Goal: Information Seeking & Learning: Learn about a topic

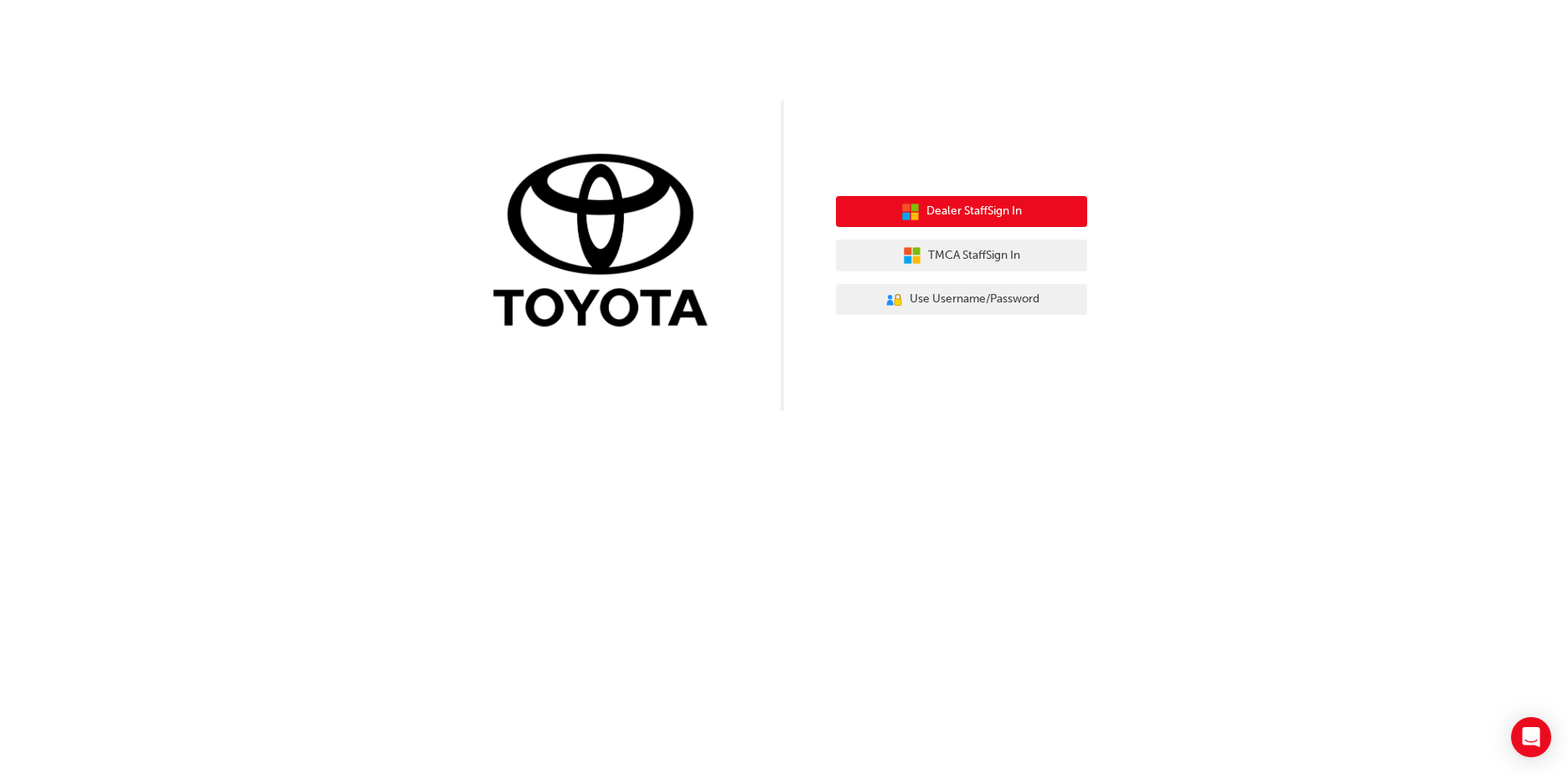
click at [1028, 218] on button "Dealer Staff Sign In" at bounding box center [962, 212] width 251 height 32
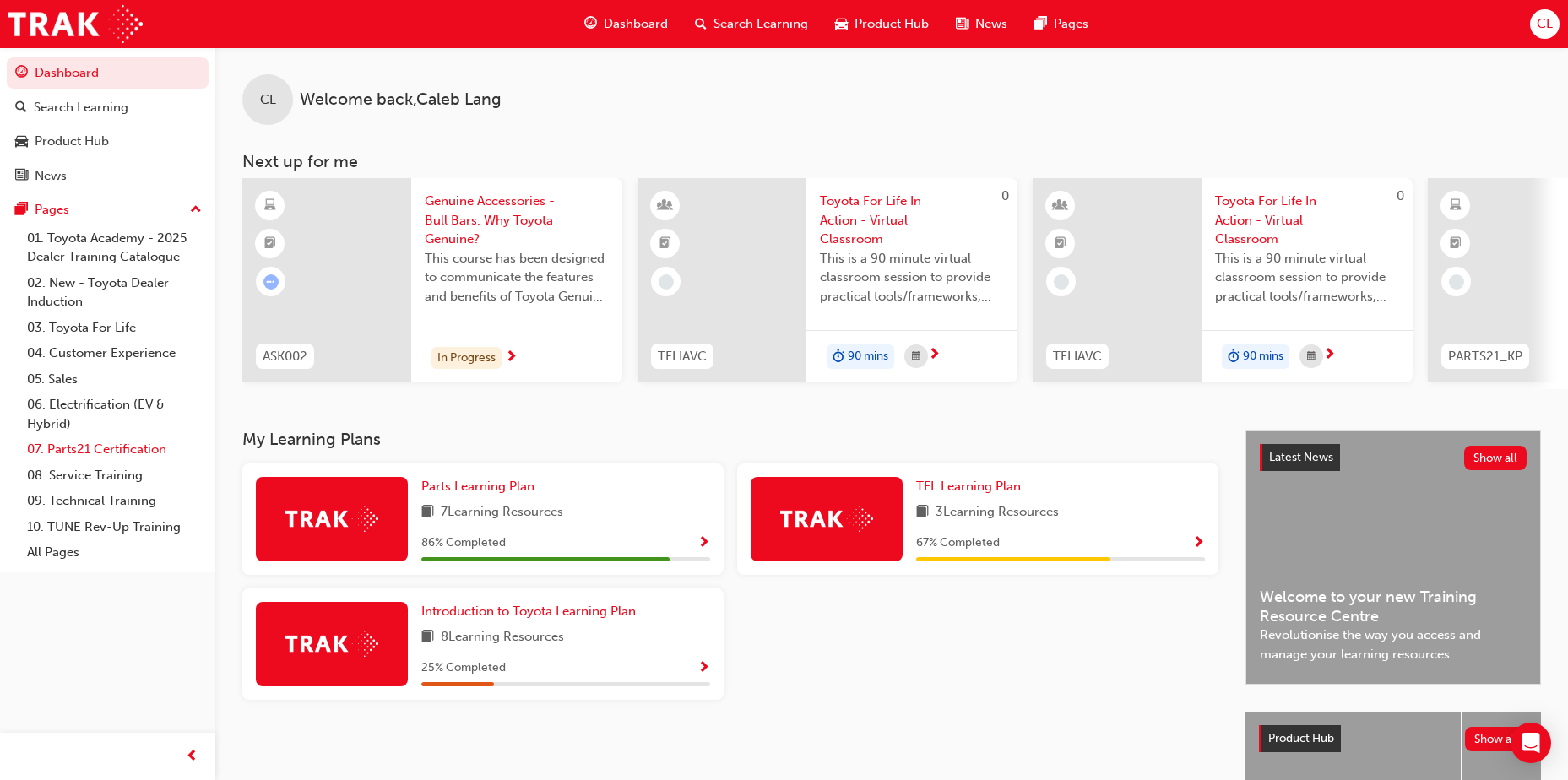
click at [110, 450] on link "07. Parts21 Certification" at bounding box center [114, 449] width 189 height 26
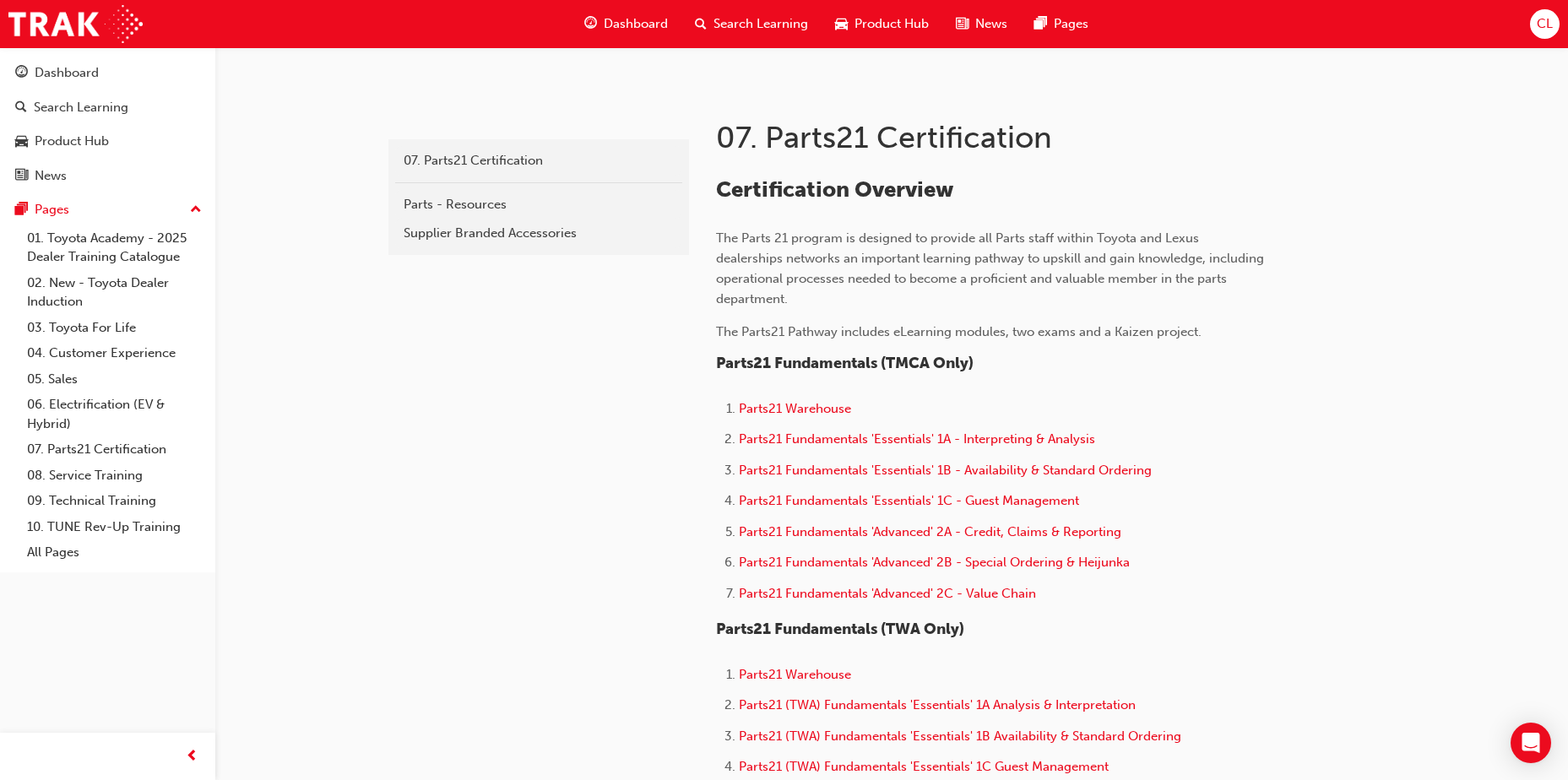
scroll to position [338, 0]
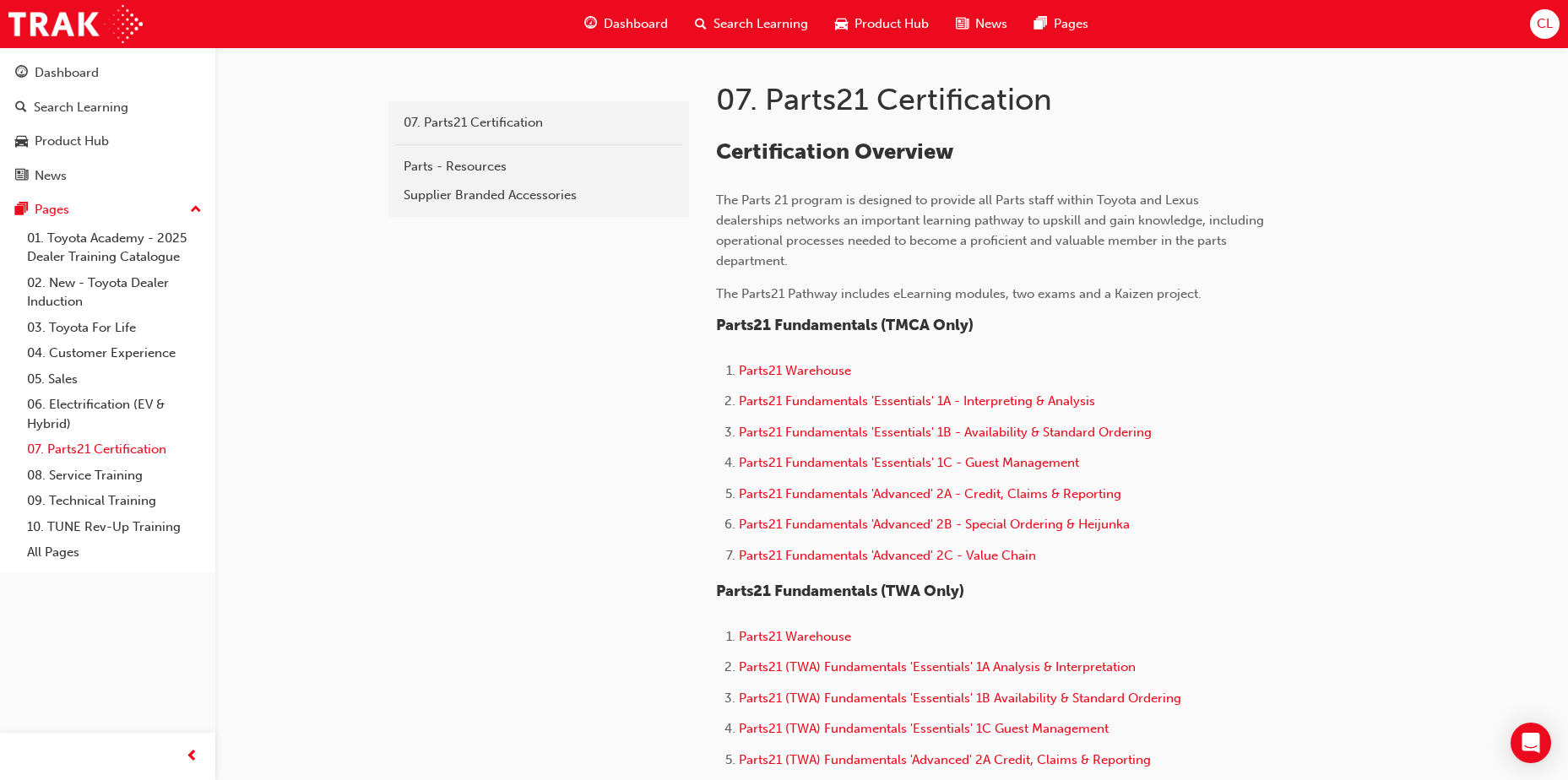
click at [103, 450] on link "07. Parts21 Certification" at bounding box center [114, 449] width 189 height 26
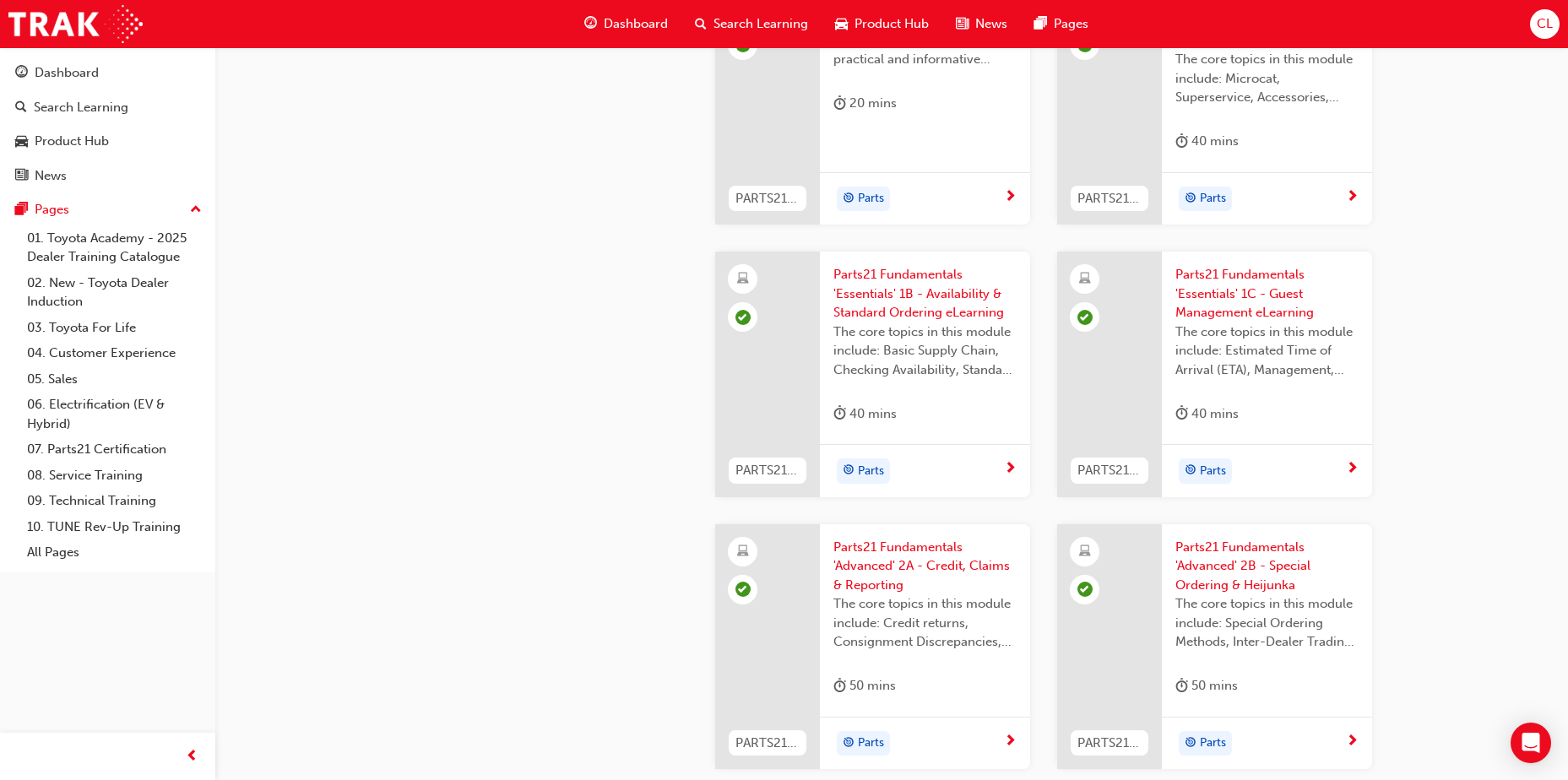
scroll to position [2110, 0]
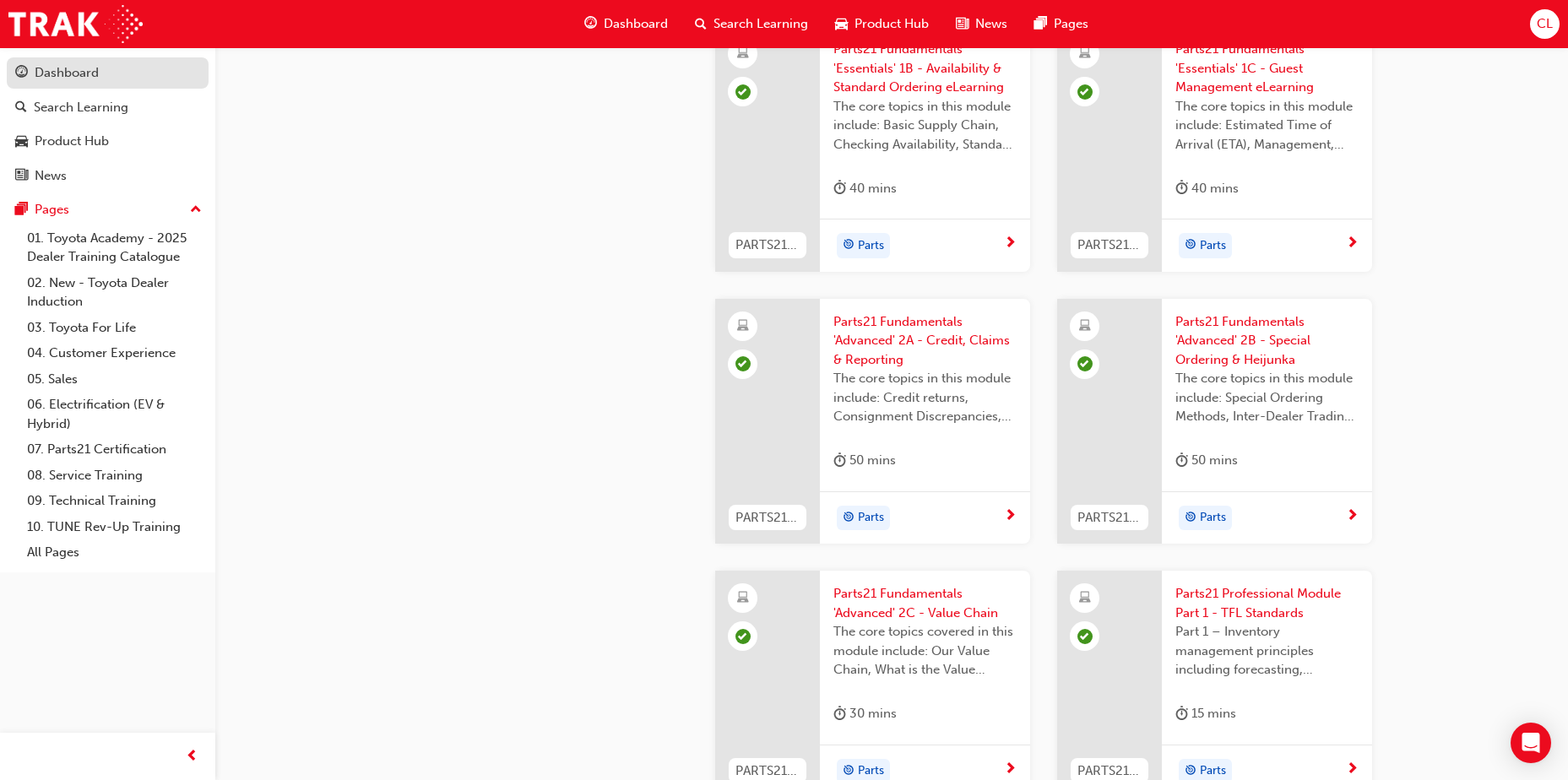
click at [76, 67] on div "Dashboard" at bounding box center [66, 72] width 64 height 19
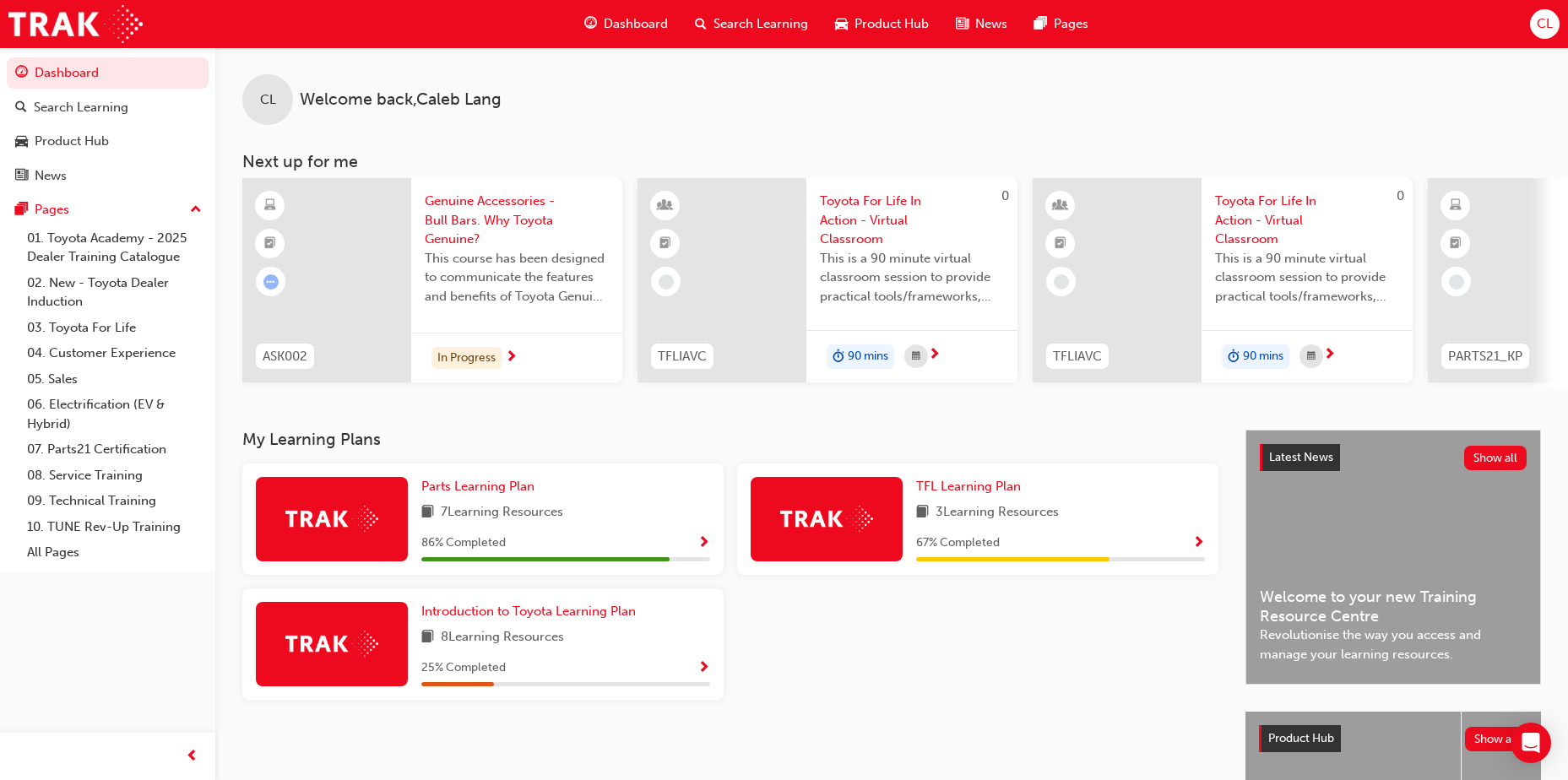
click at [1480, 359] on span "PARTS21_KP" at bounding box center [1485, 356] width 74 height 19
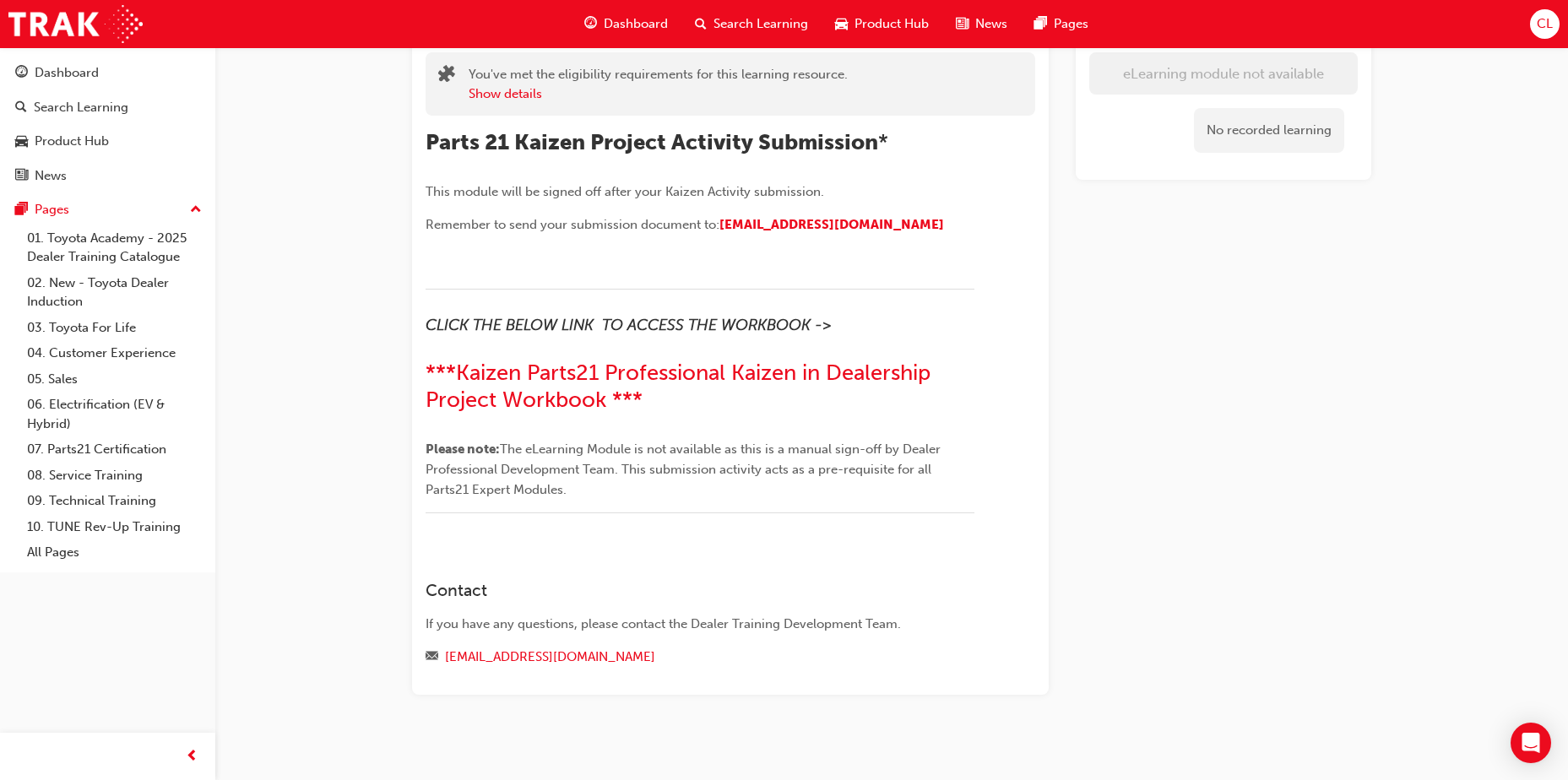
scroll to position [124, 0]
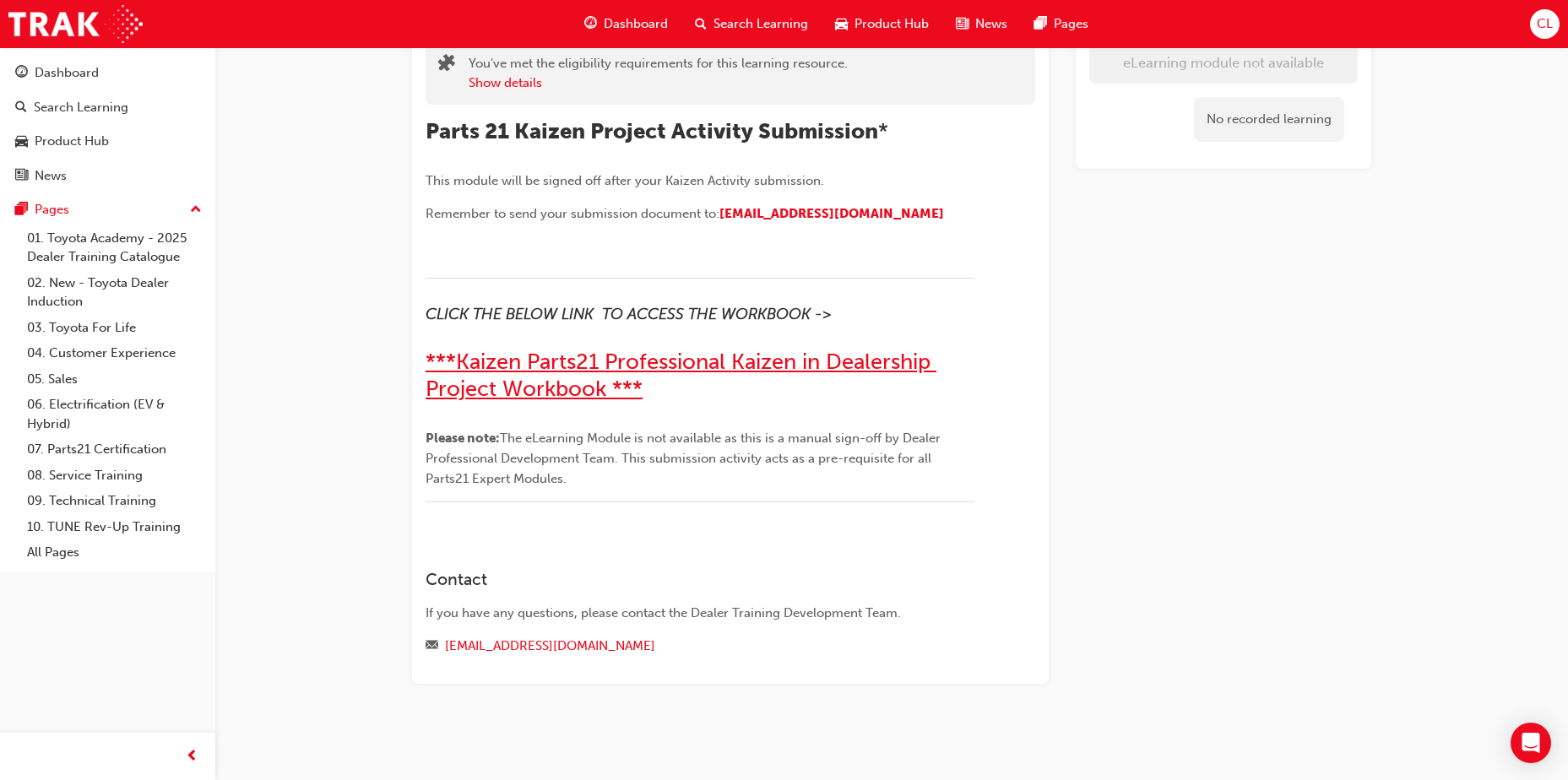
click at [626, 367] on span "***Kaizen Parts21 Professional Kaizen in Dealership Project Workbook ***" at bounding box center [681, 375] width 511 height 53
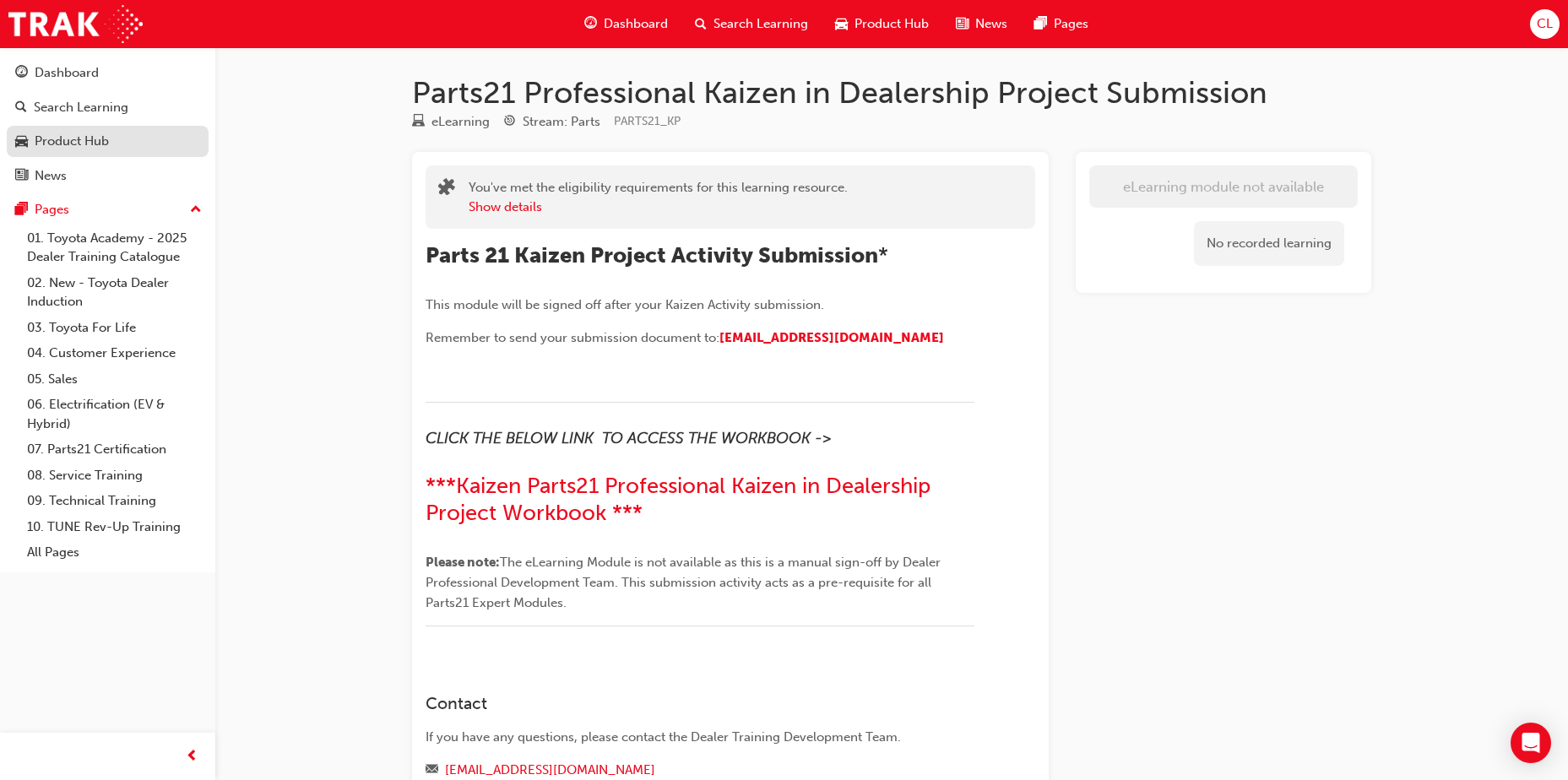
click at [67, 154] on link "Product Hub" at bounding box center [108, 141] width 202 height 31
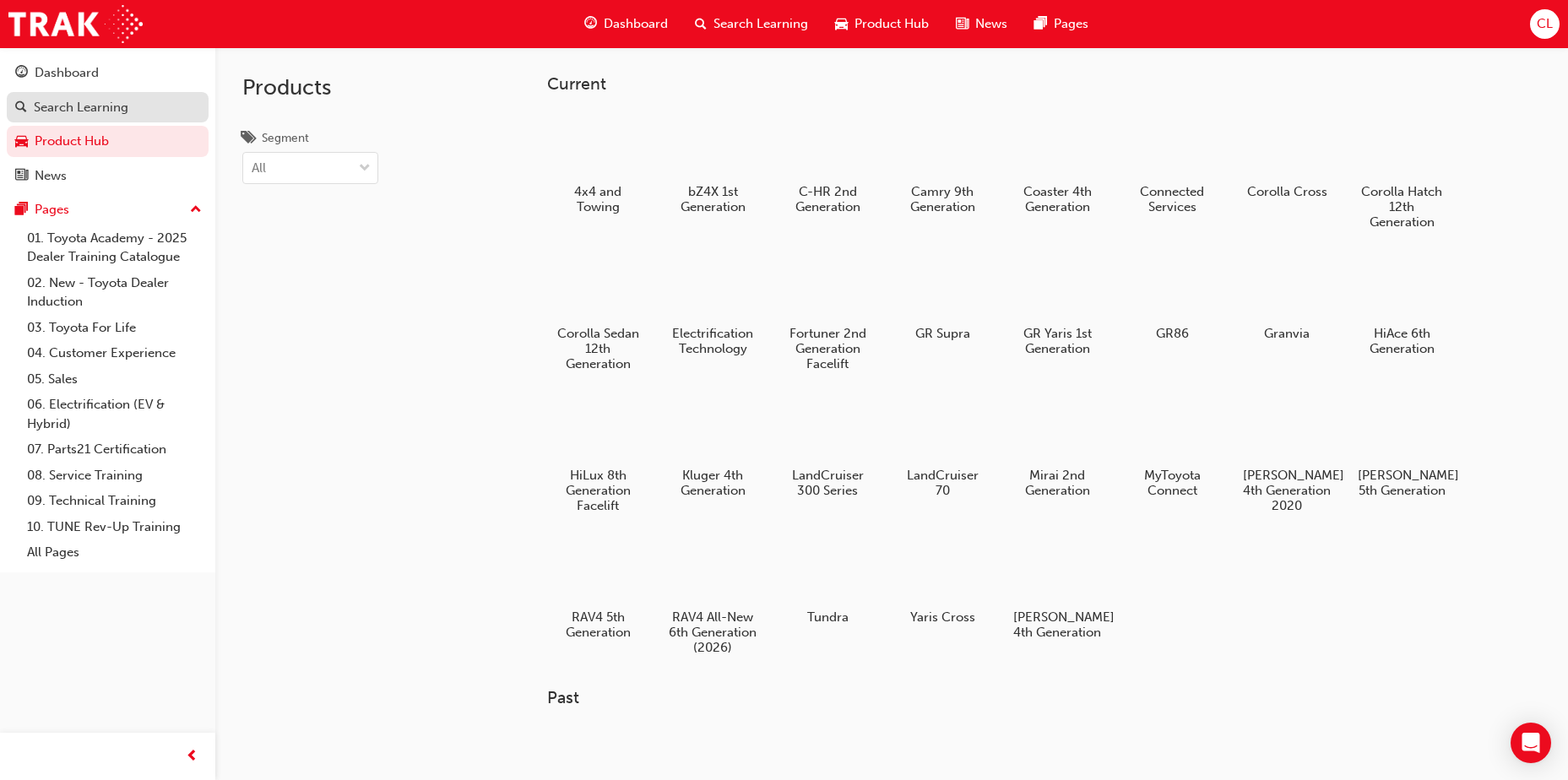
click at [93, 114] on div "Search Learning" at bounding box center [80, 108] width 94 height 19
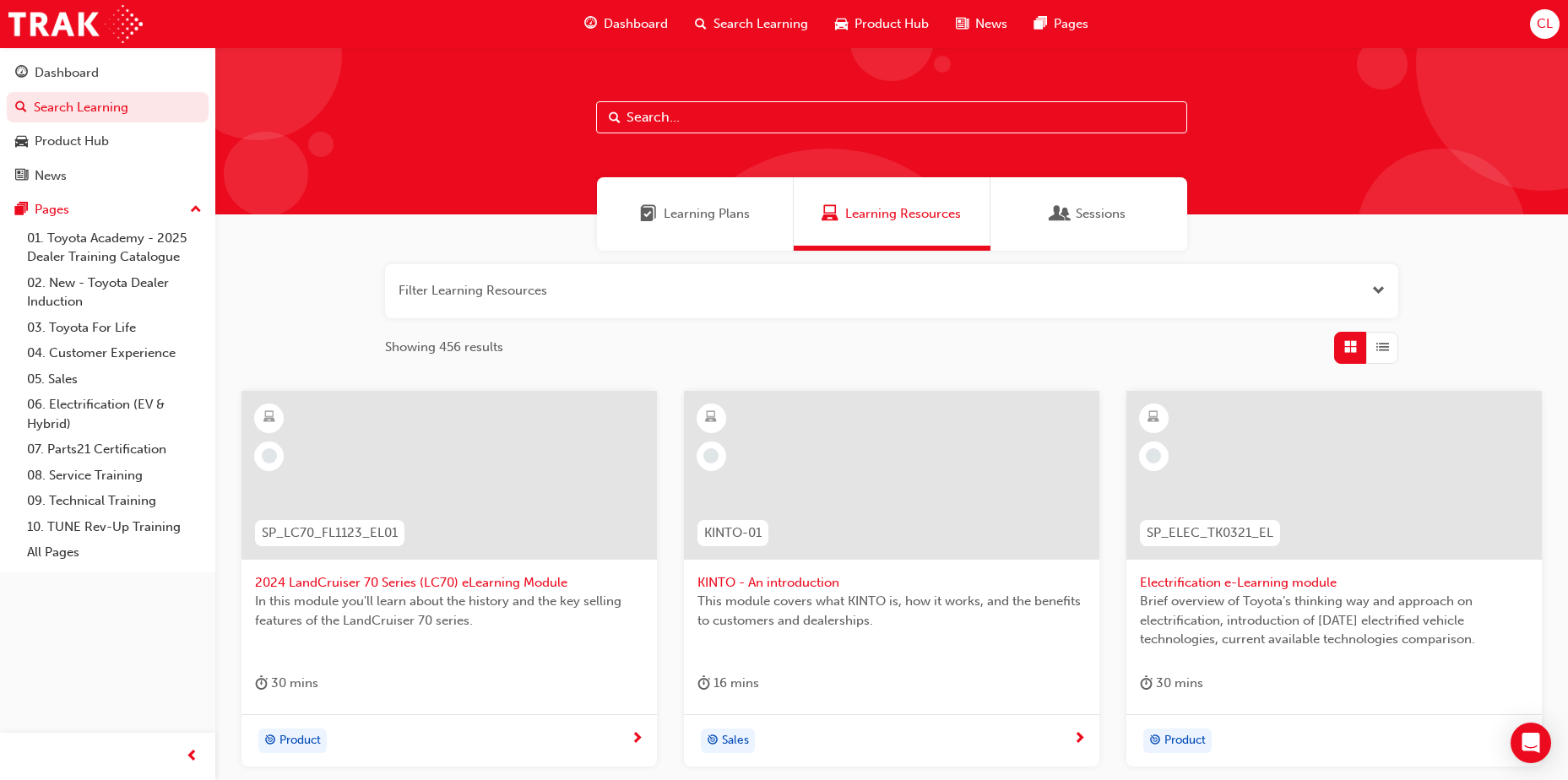
click at [681, 215] on span "Learning Plans" at bounding box center [707, 214] width 86 height 19
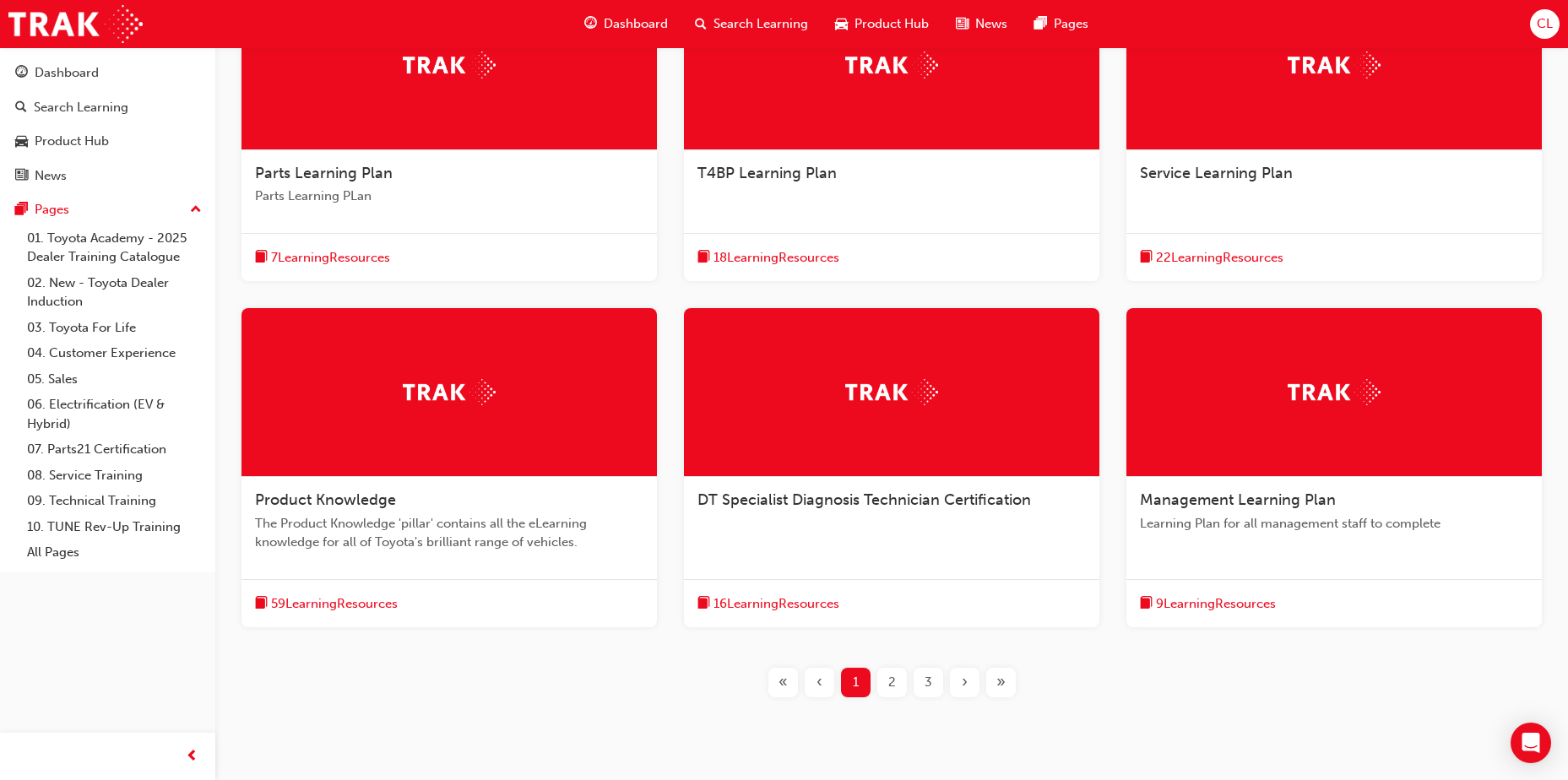
scroll to position [422, 0]
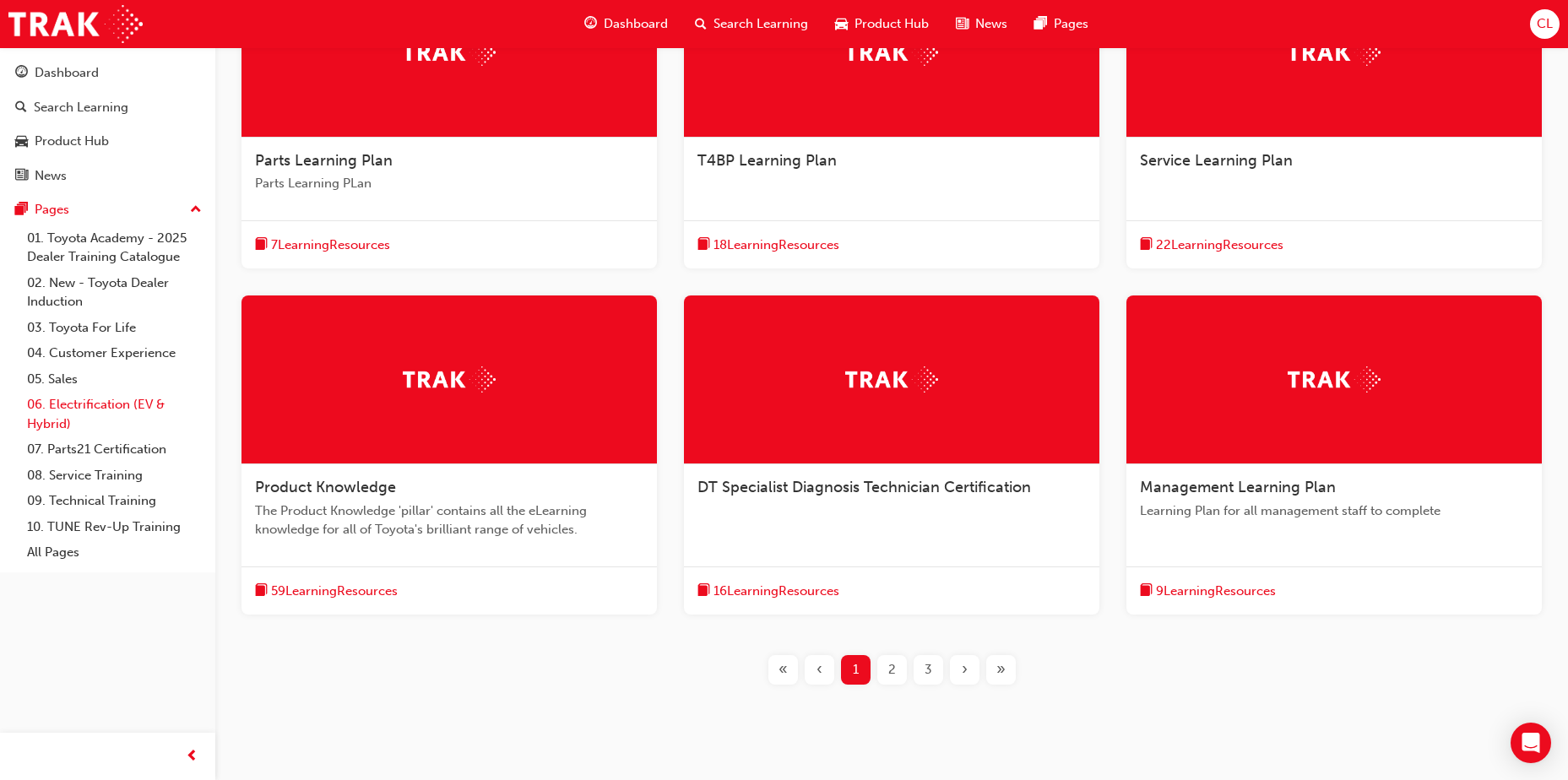
click at [83, 435] on link "06. Electrification (EV & Hybrid)" at bounding box center [114, 413] width 189 height 45
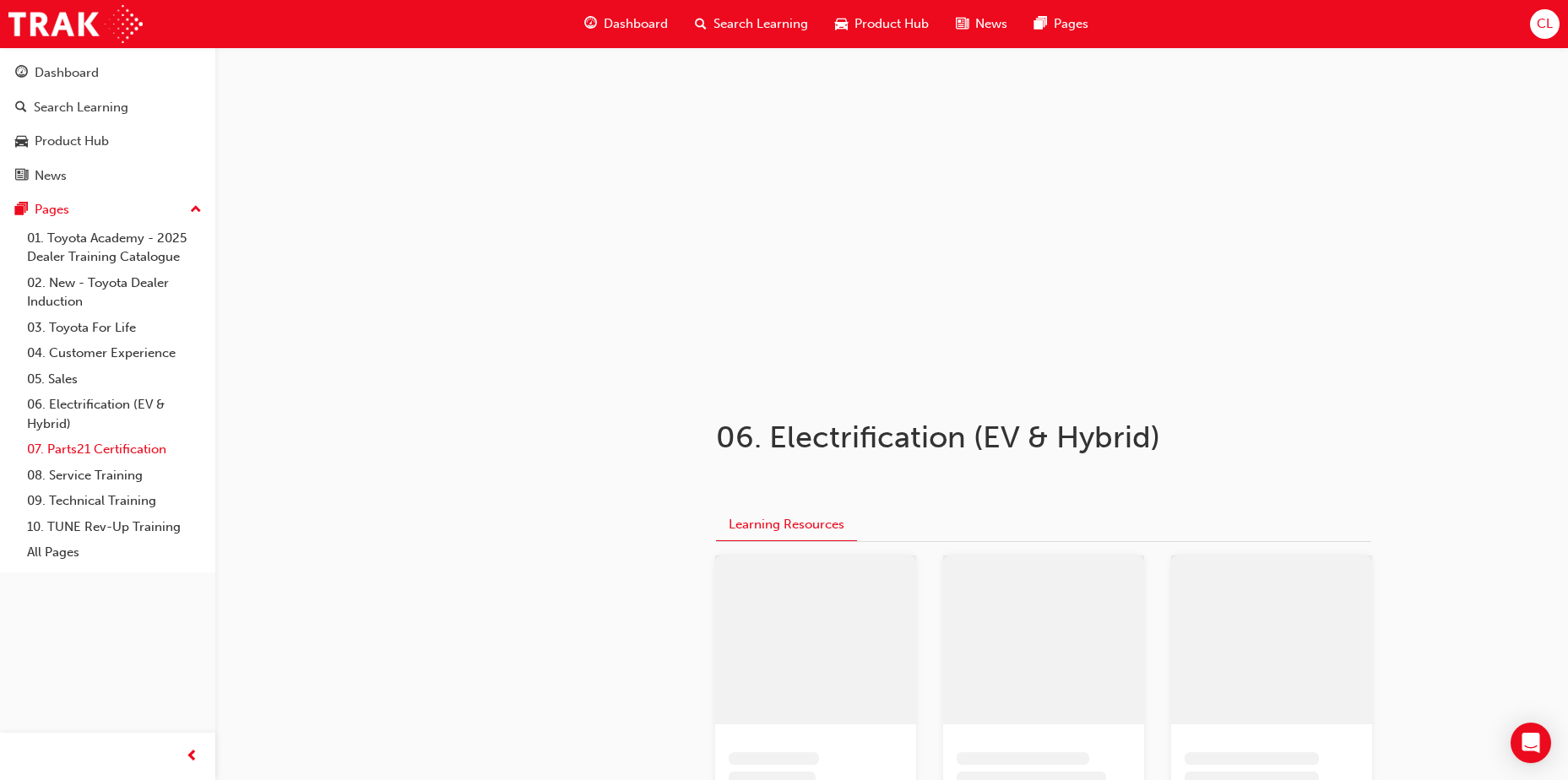
click at [82, 450] on link "07. Parts21 Certification" at bounding box center [114, 449] width 189 height 26
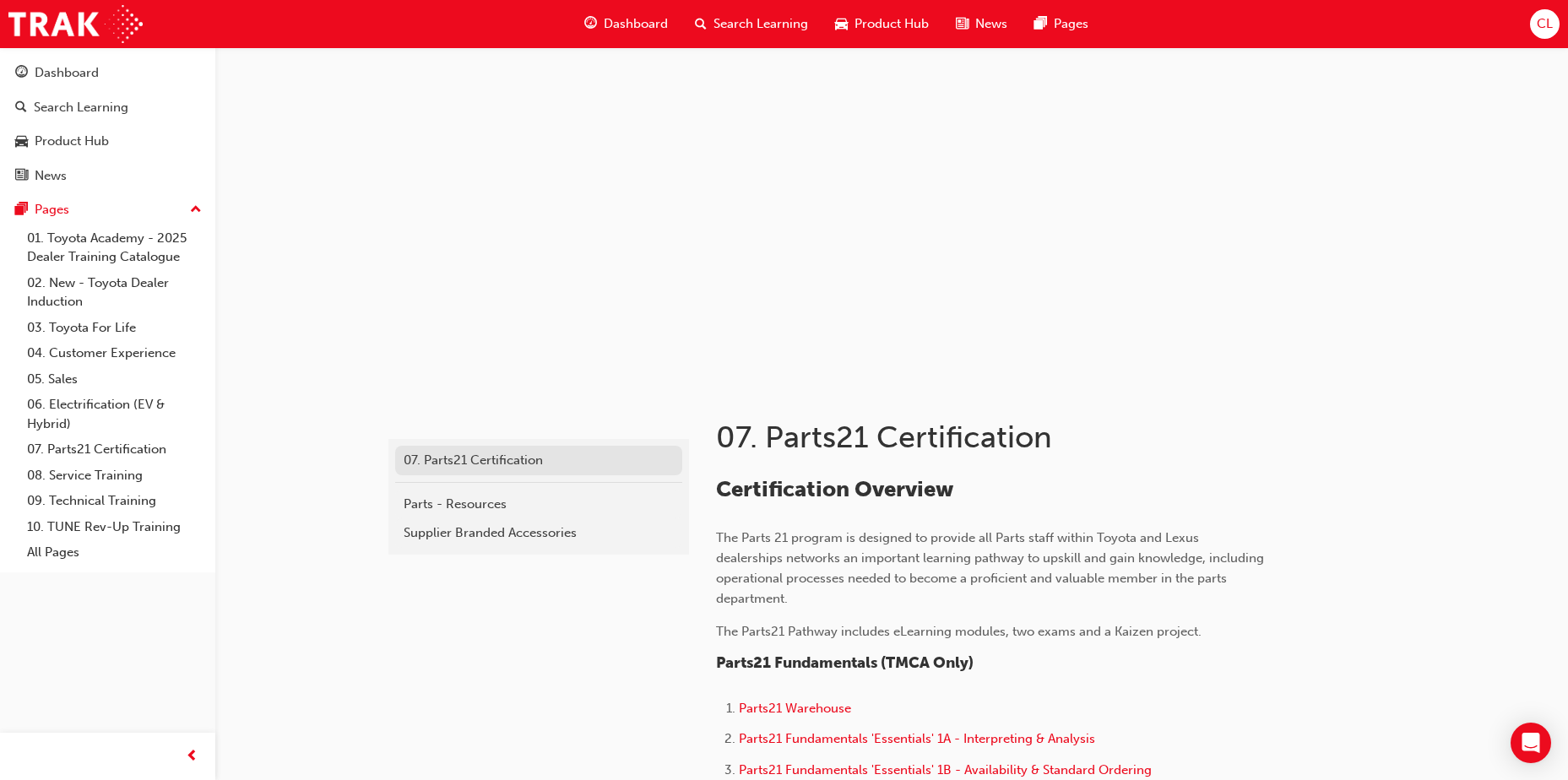
click at [513, 464] on div "07. Parts21 Certification" at bounding box center [539, 460] width 271 height 19
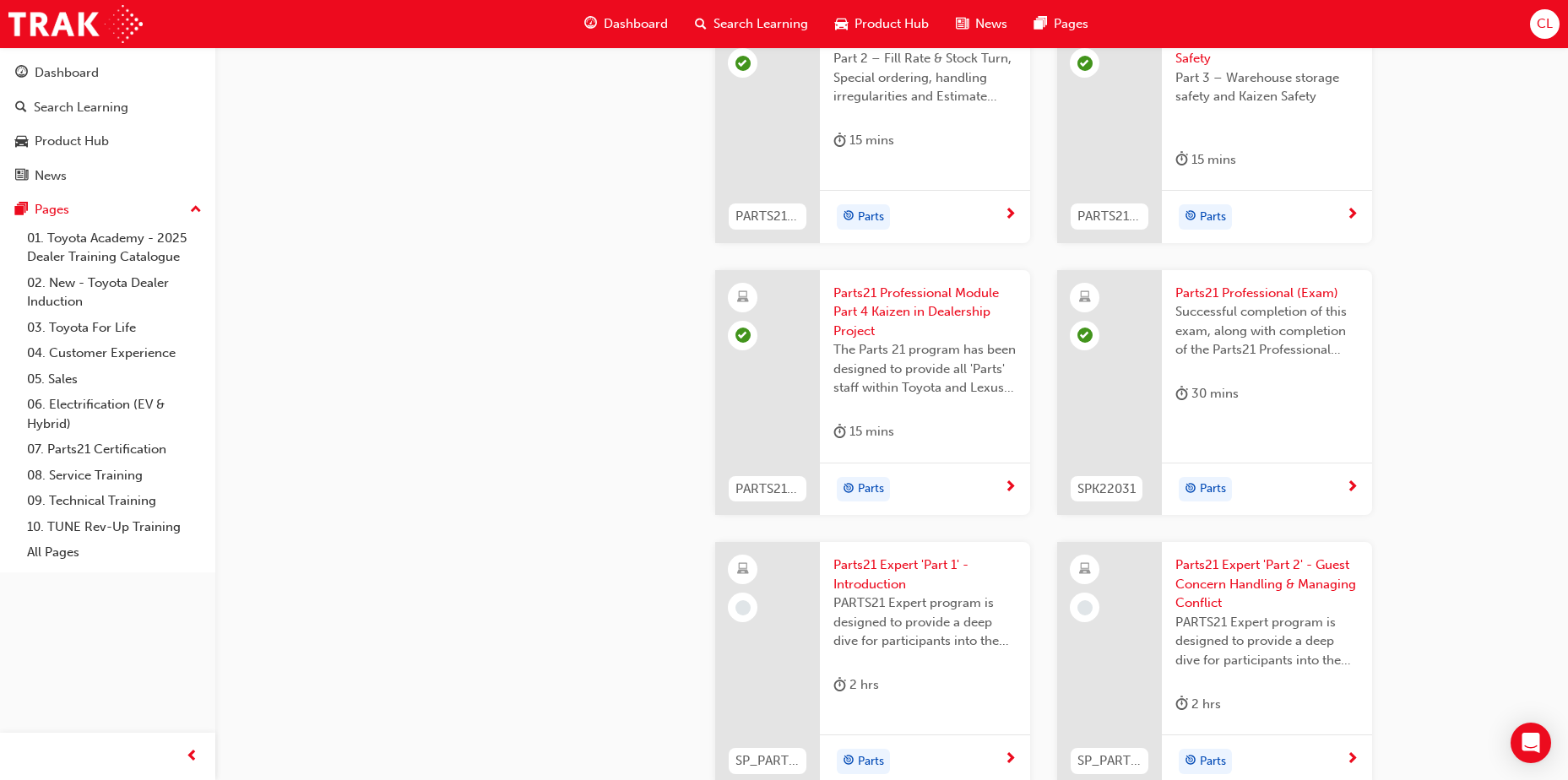
scroll to position [3040, 0]
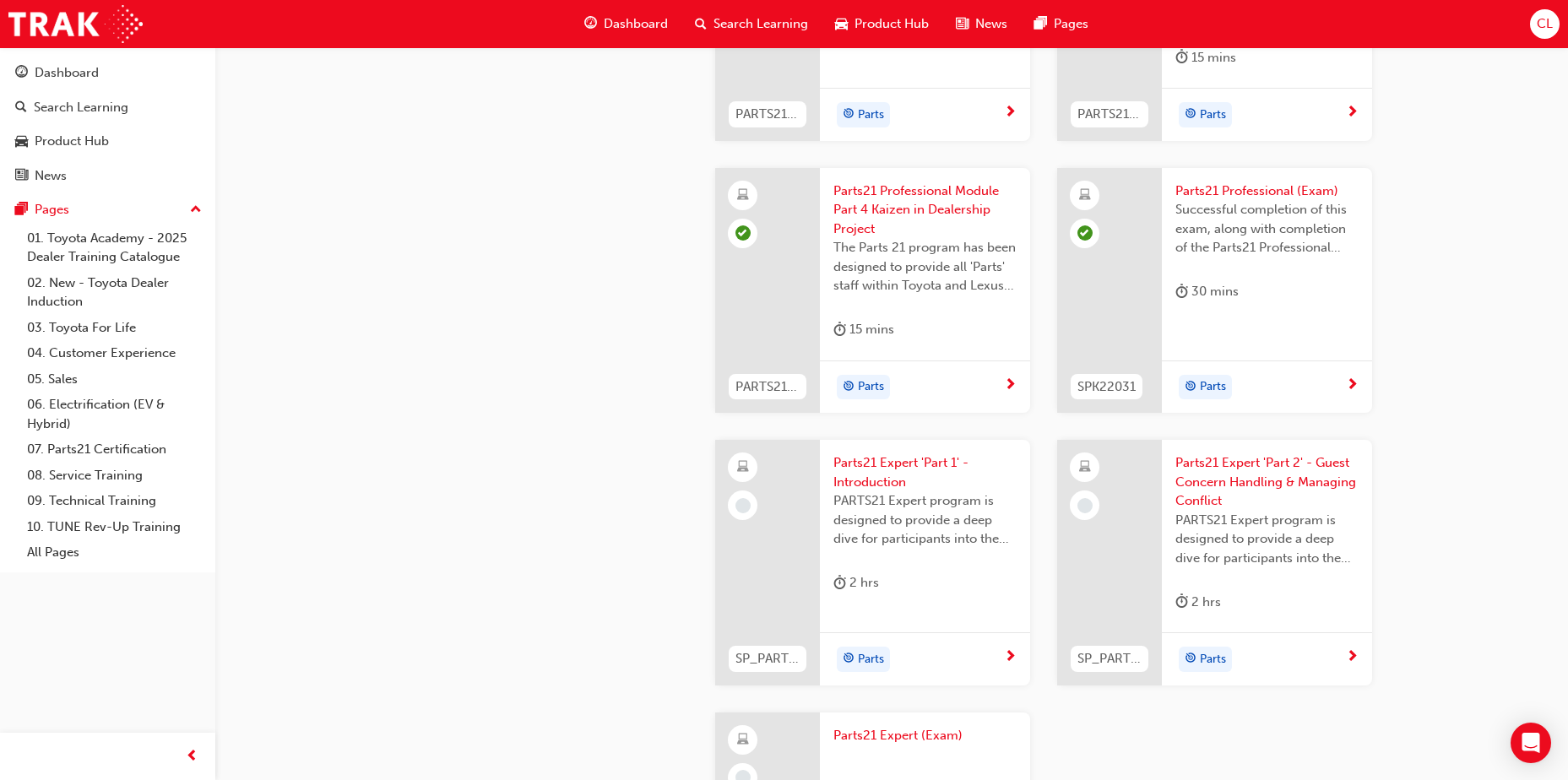
click at [875, 23] on span "Product Hub" at bounding box center [892, 24] width 74 height 19
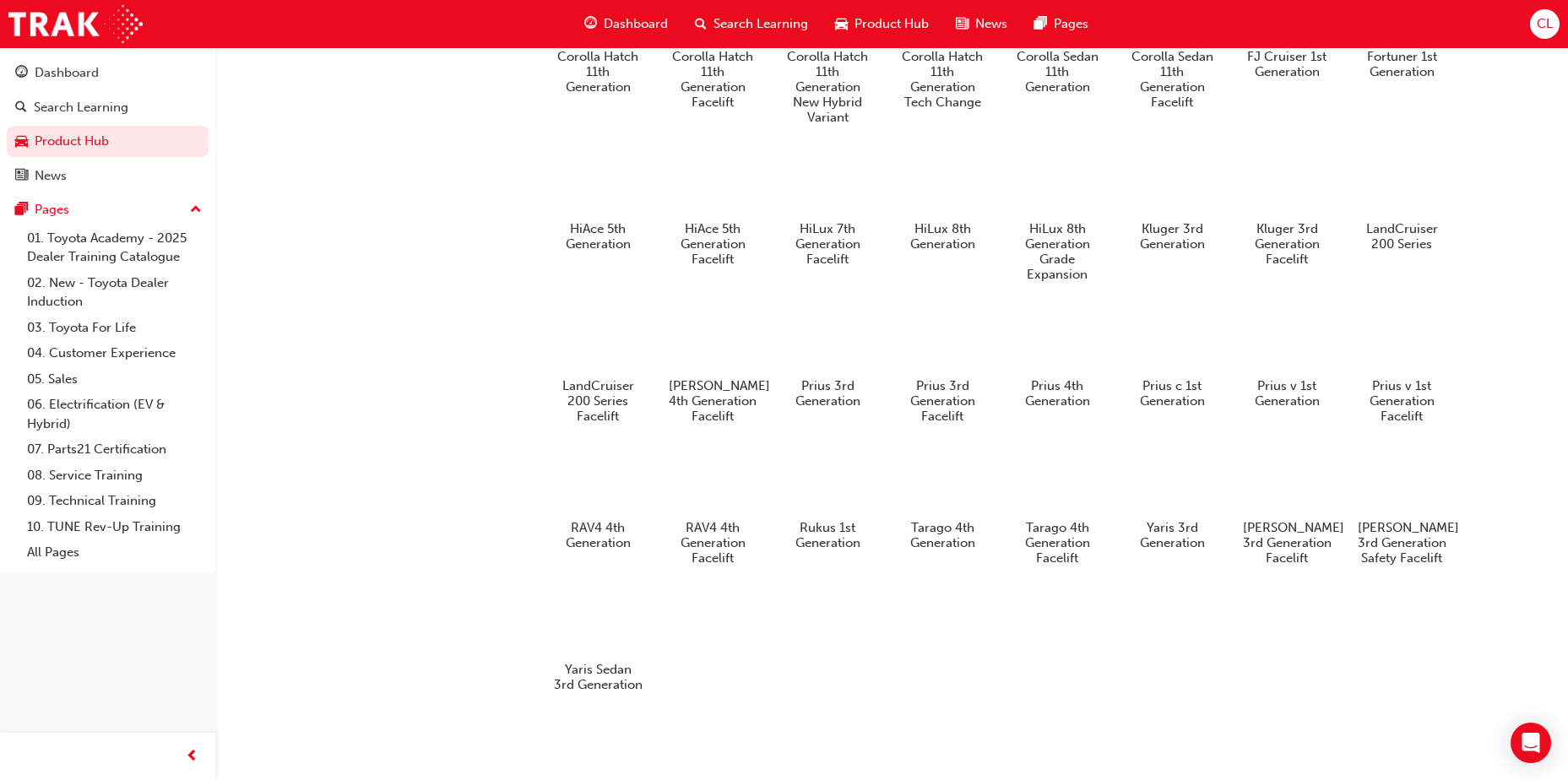
click at [794, 19] on span "Search Learning" at bounding box center [760, 24] width 94 height 19
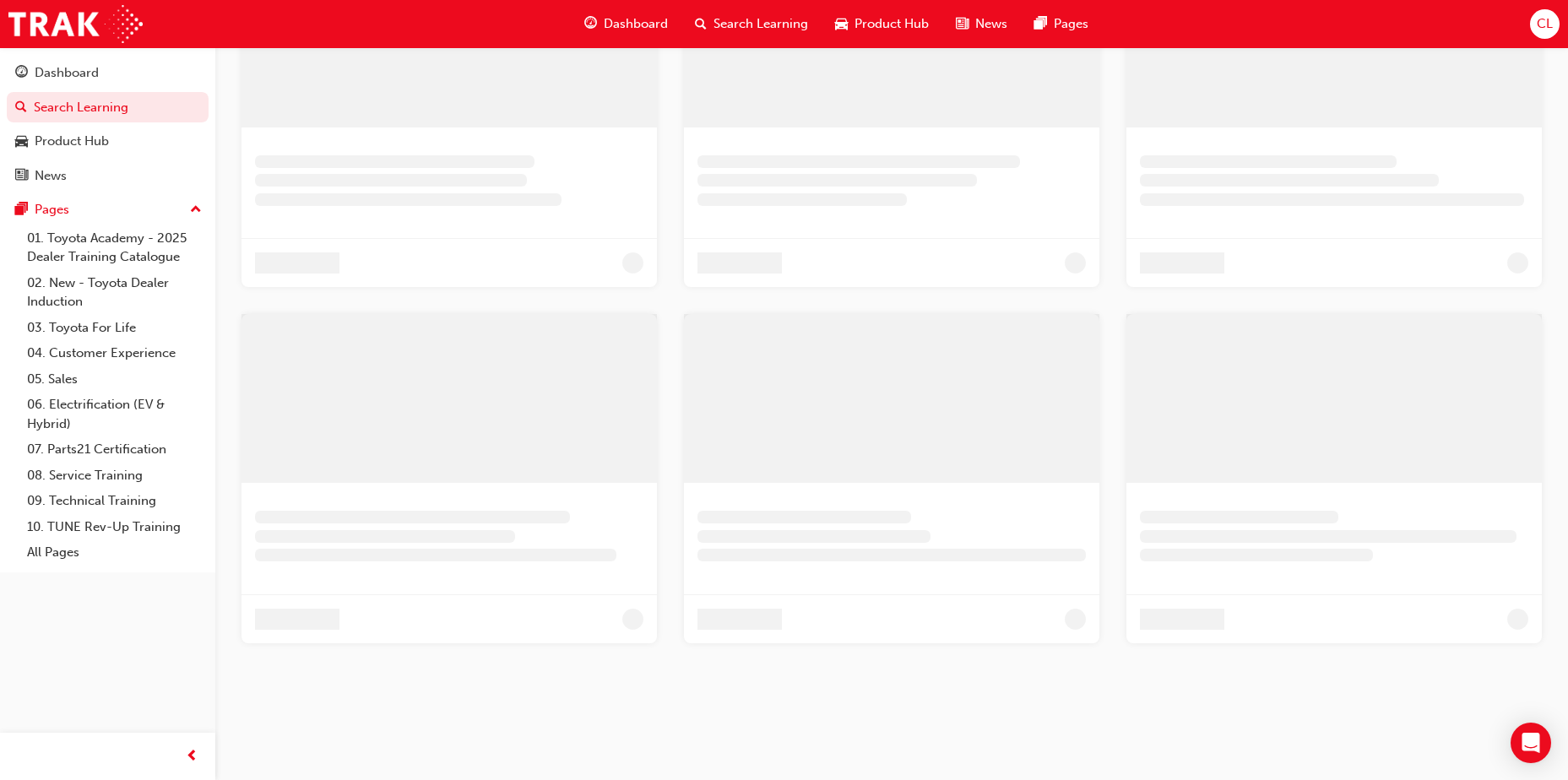
scroll to position [432, 0]
click at [644, 23] on span "Dashboard" at bounding box center [635, 24] width 64 height 19
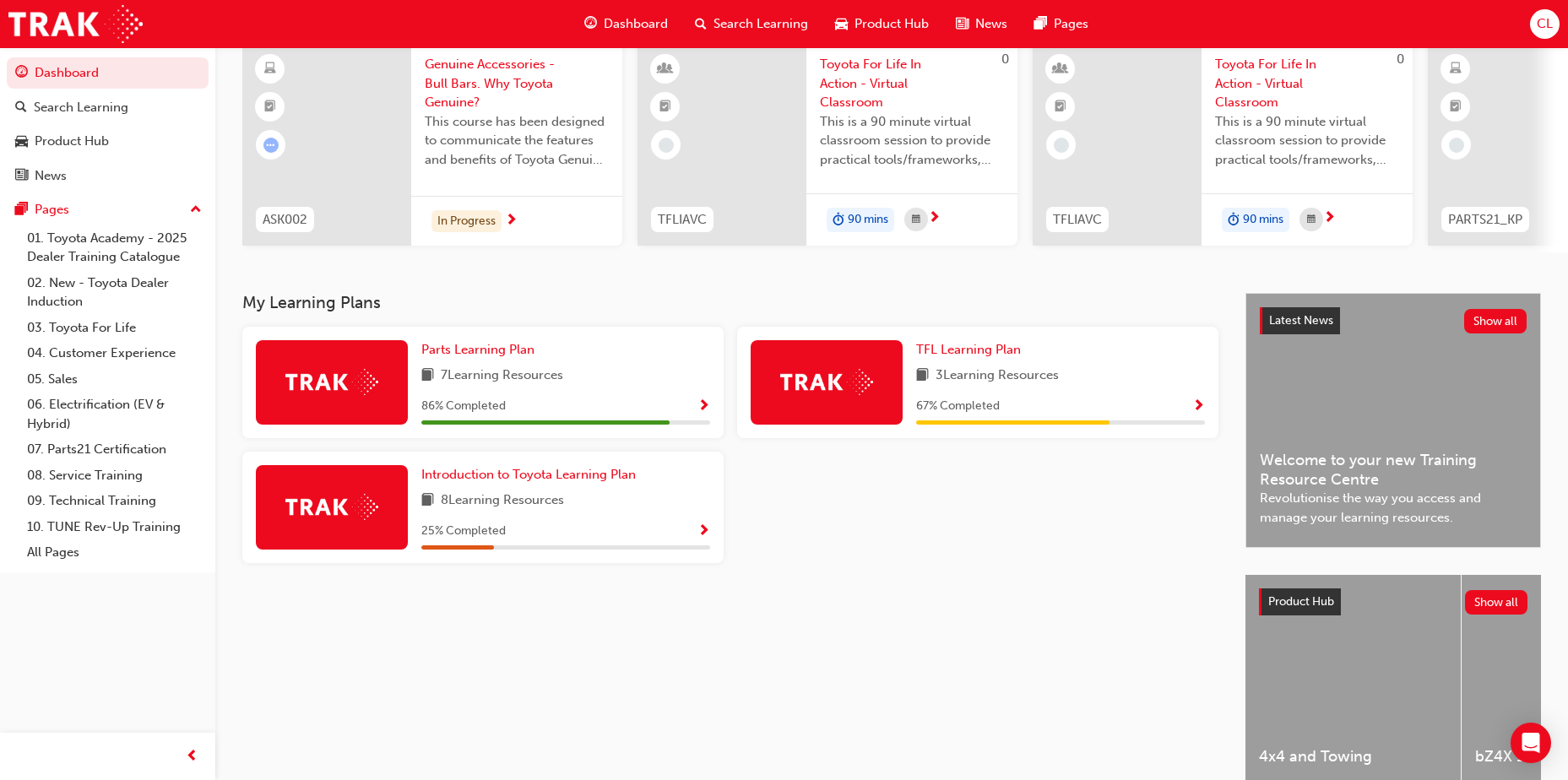
scroll to position [229, 0]
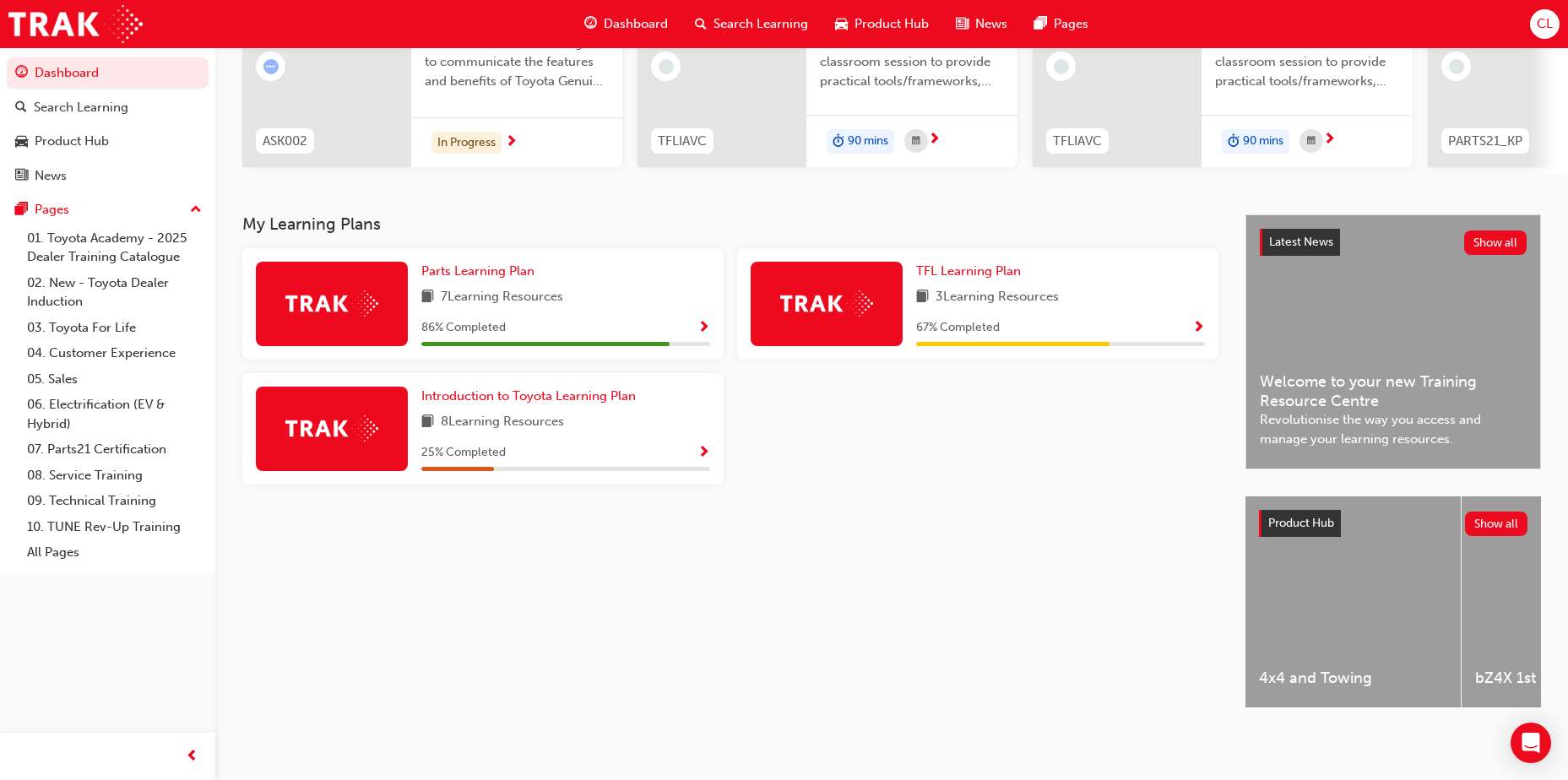
click at [890, 540] on div "My Learning Plans Parts Learning Plan 7 Learning Resources 86 % Completed TFL L…" at bounding box center [743, 476] width 1003 height 524
click at [113, 258] on link "01. Toyota Academy - 2025 Dealer Training Catalogue" at bounding box center [114, 248] width 189 height 45
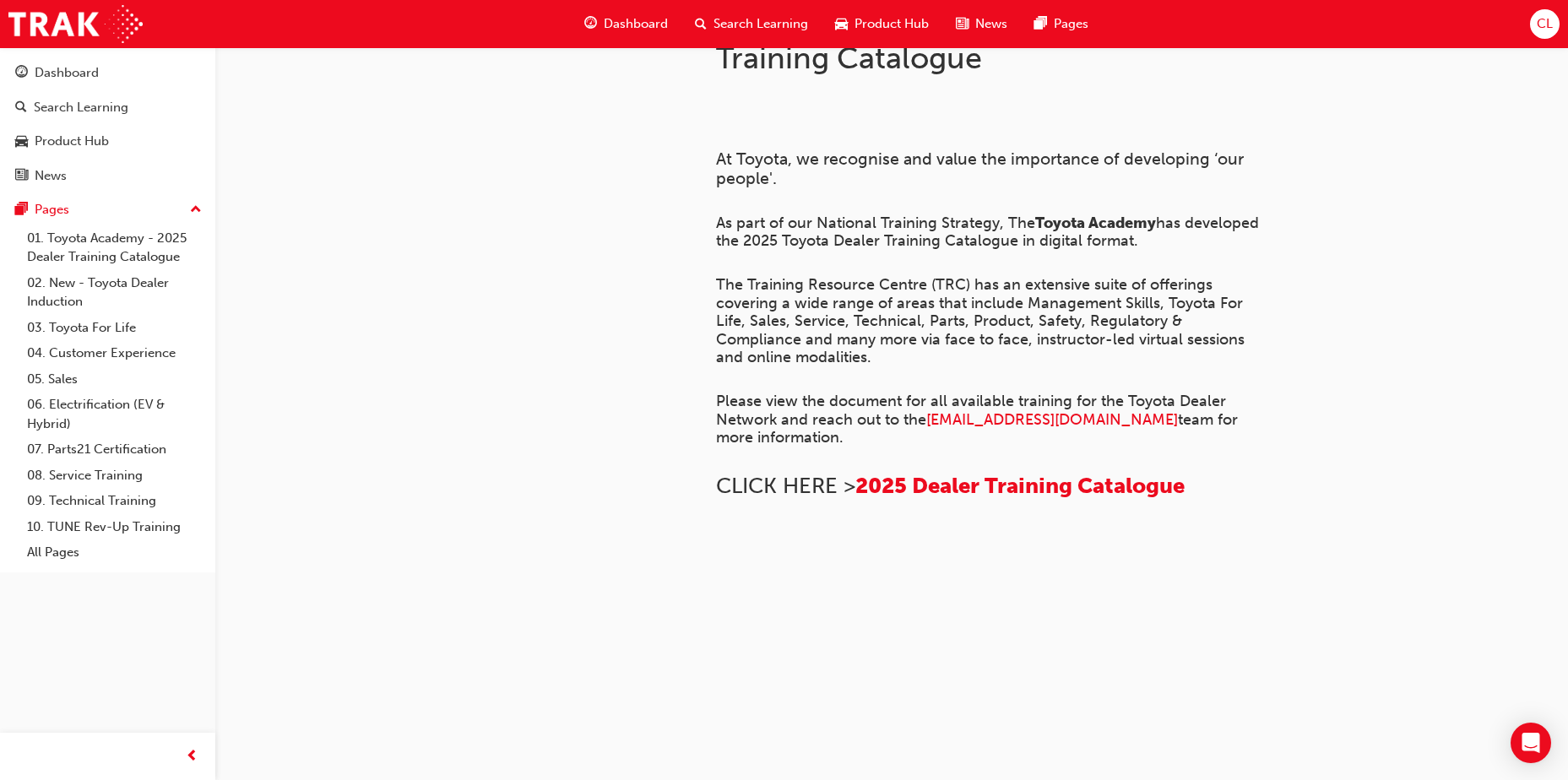
scroll to position [637, 0]
click at [96, 286] on link "02. New - Toyota Dealer Induction" at bounding box center [114, 292] width 189 height 45
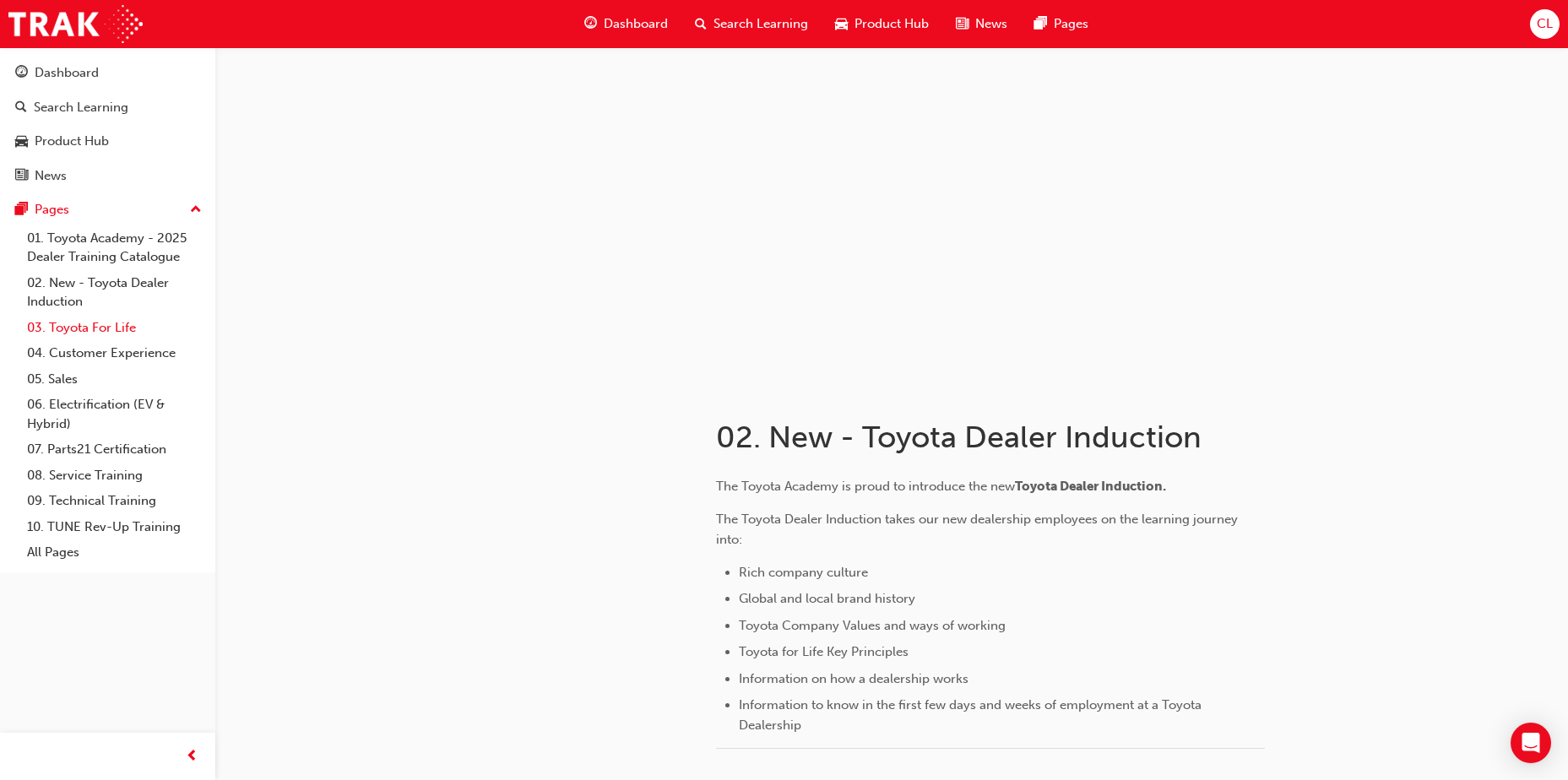
click at [108, 323] on link "03. Toyota For Life" at bounding box center [114, 328] width 189 height 26
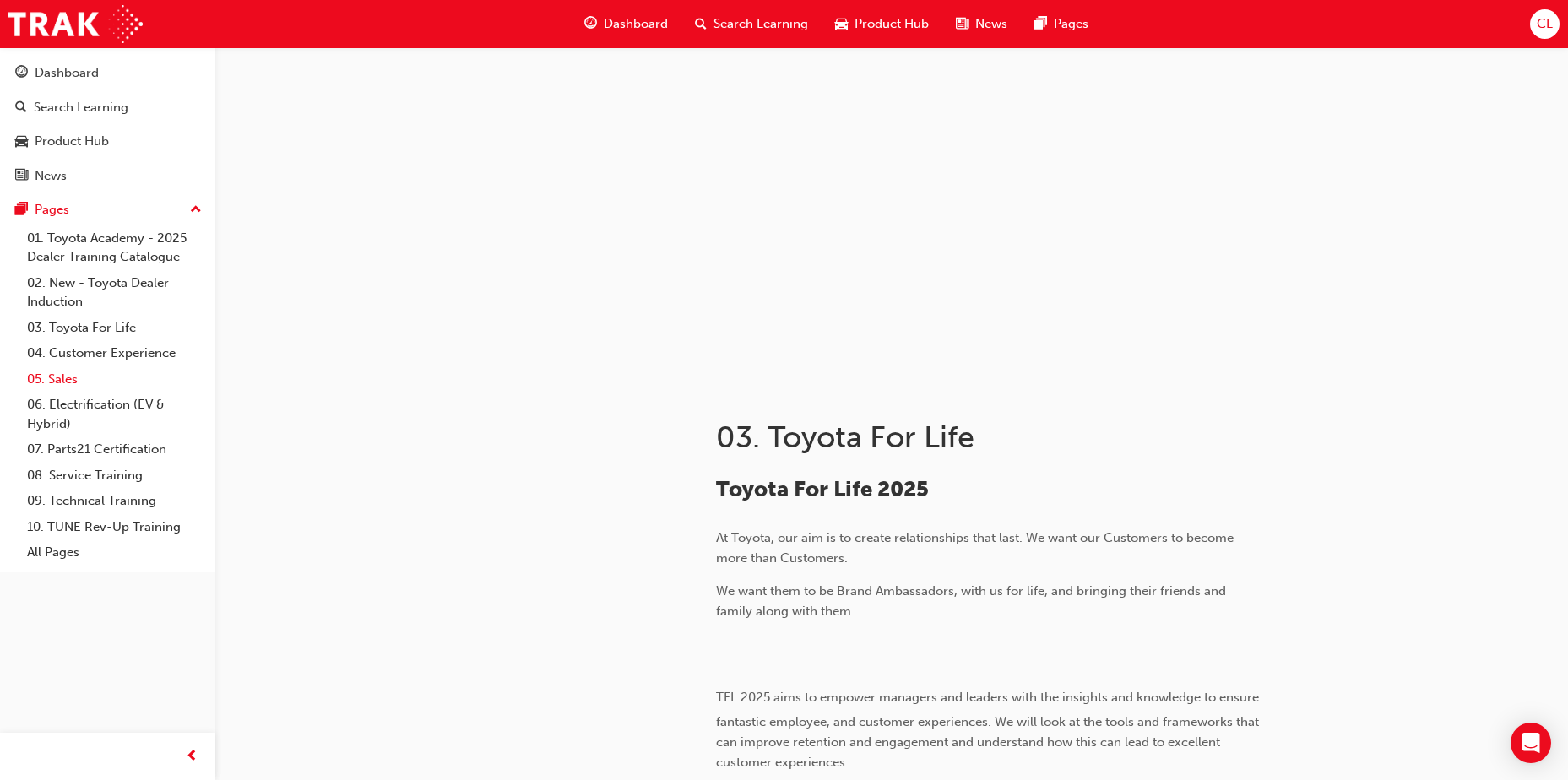
click at [108, 367] on link "05. Sales" at bounding box center [114, 379] width 189 height 26
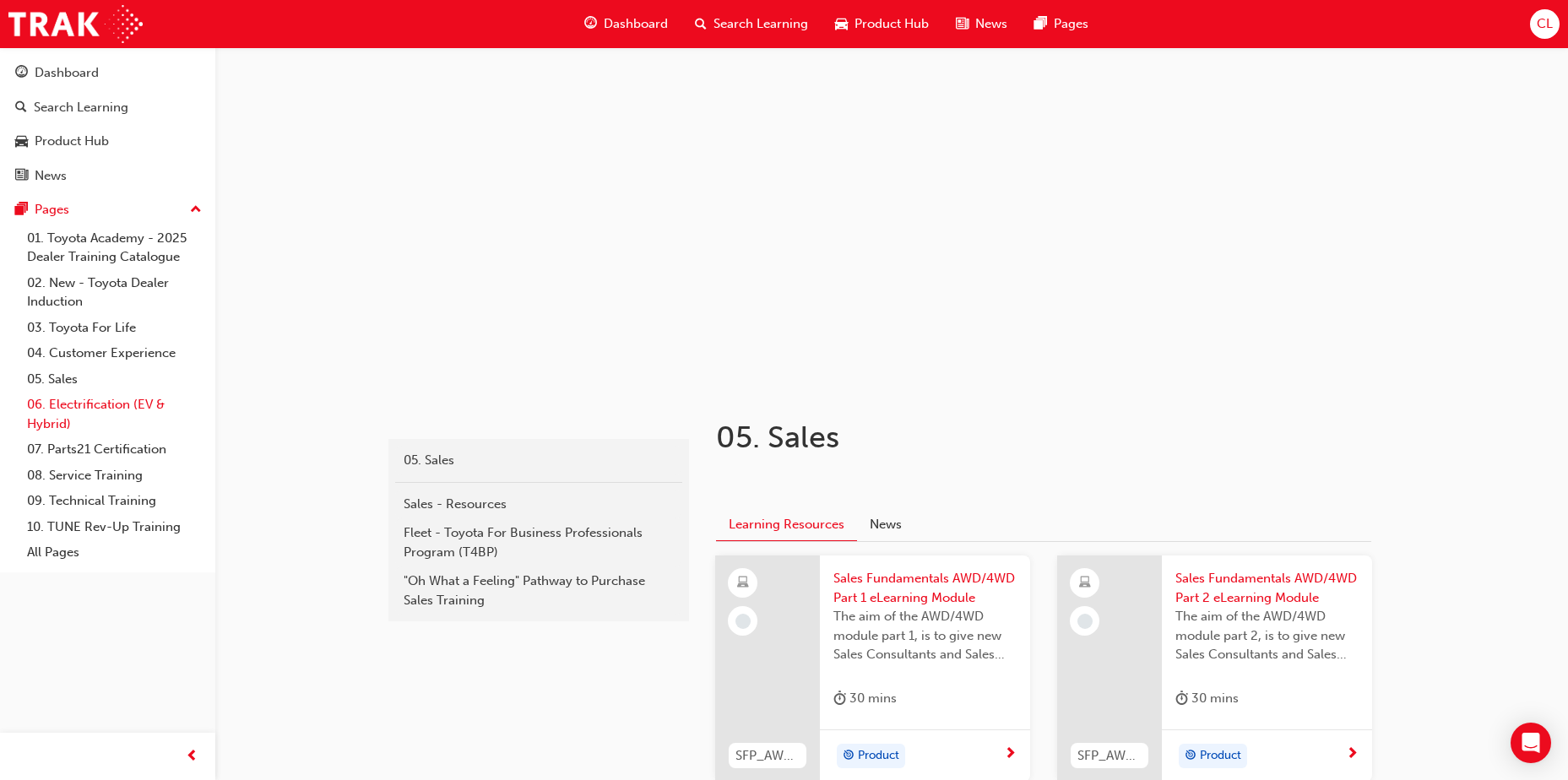
click at [126, 419] on link "06. Electrification (EV & Hybrid)" at bounding box center [114, 413] width 189 height 45
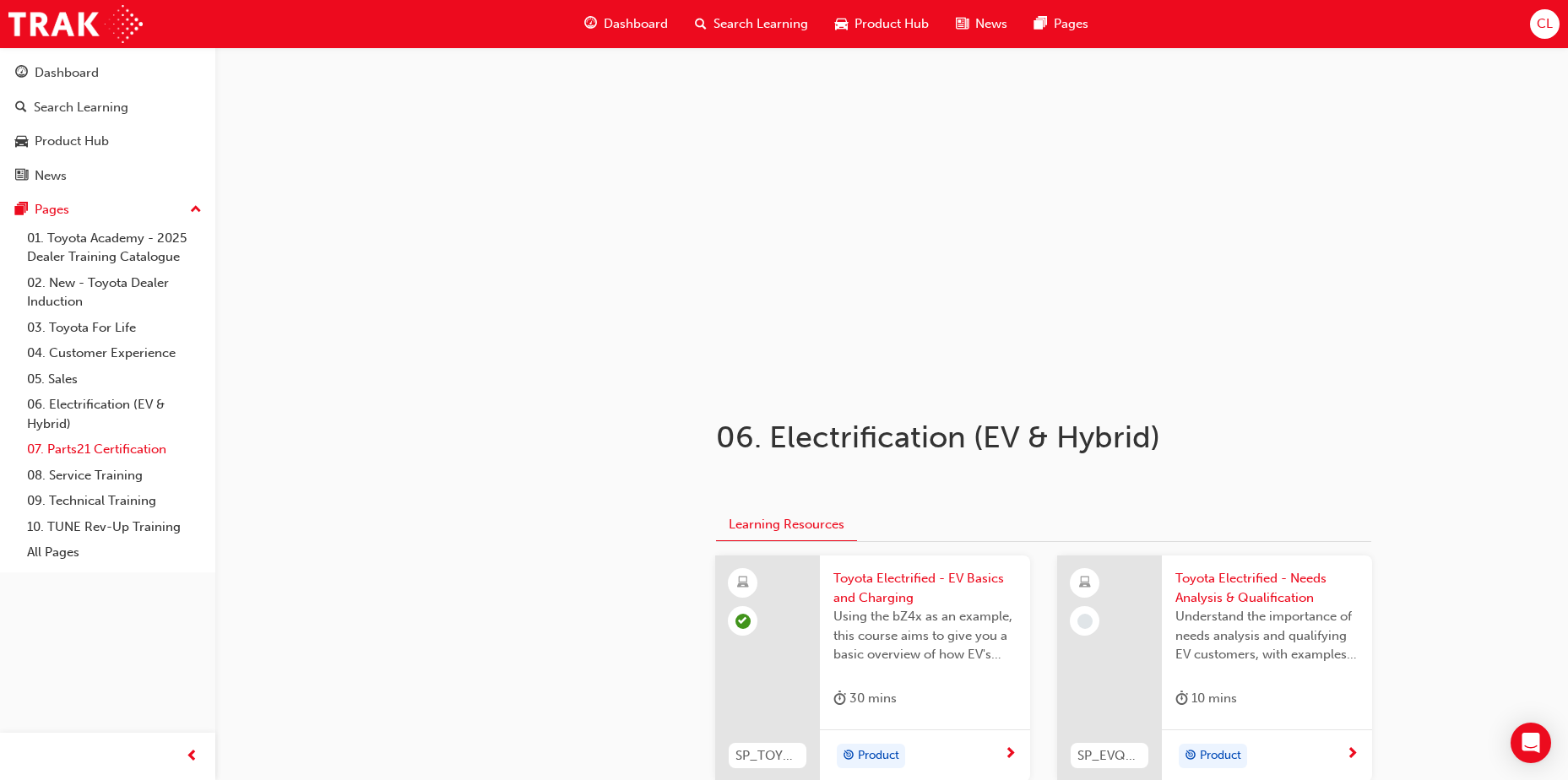
click at [115, 445] on link "07. Parts21 Certification" at bounding box center [114, 449] width 189 height 26
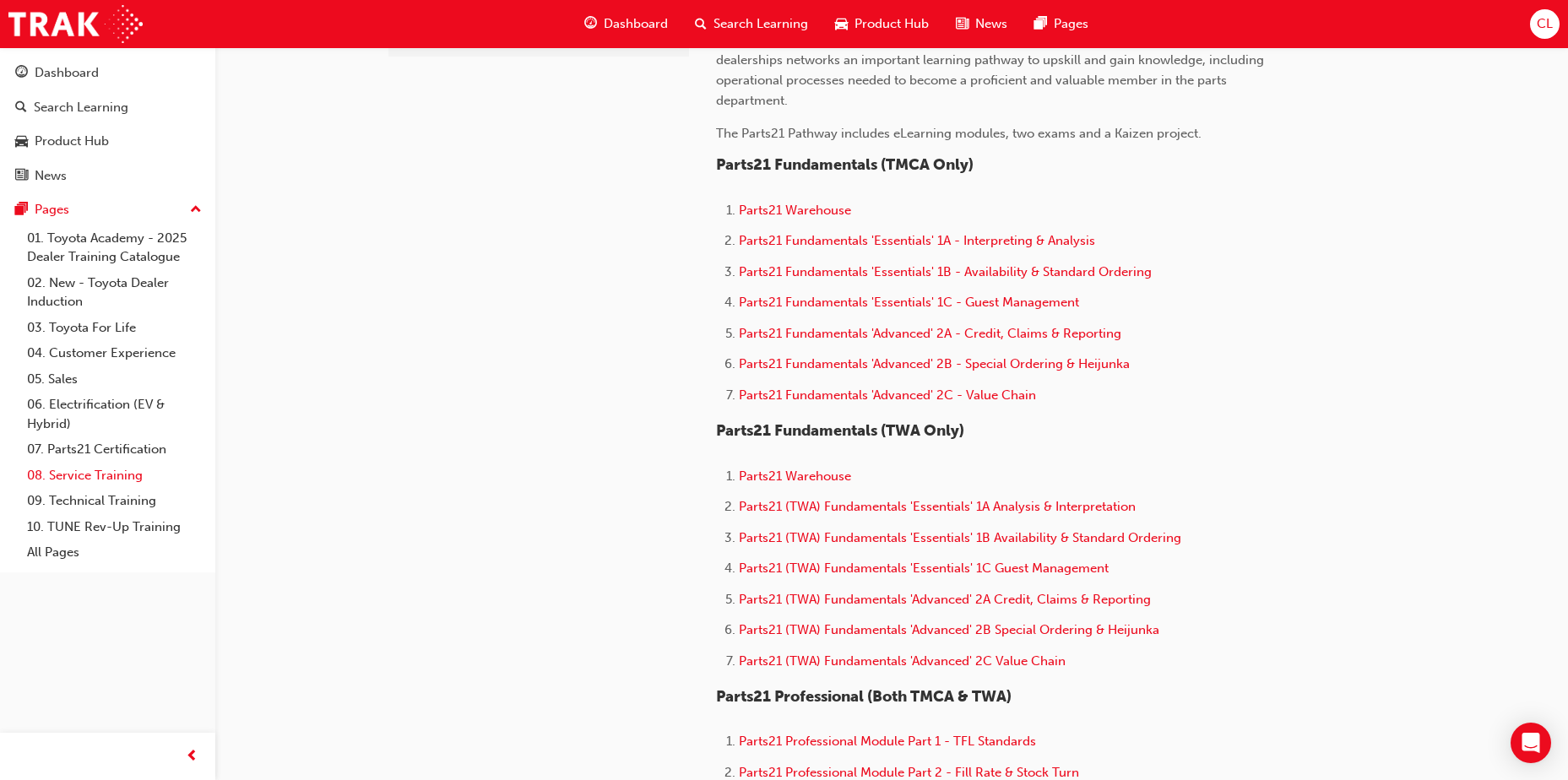
scroll to position [507, 0]
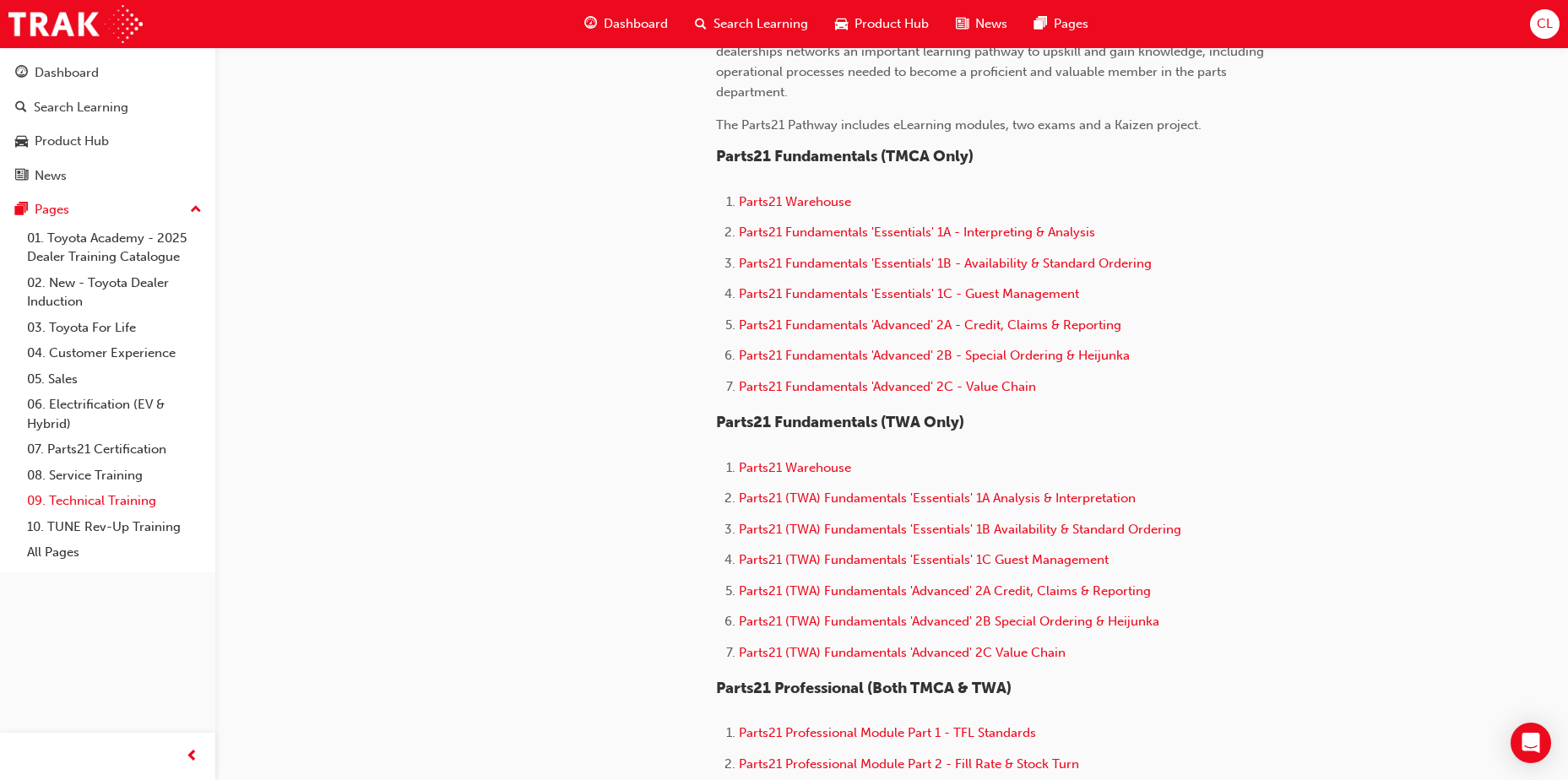
click at [115, 505] on link "09. Technical Training" at bounding box center [114, 500] width 189 height 26
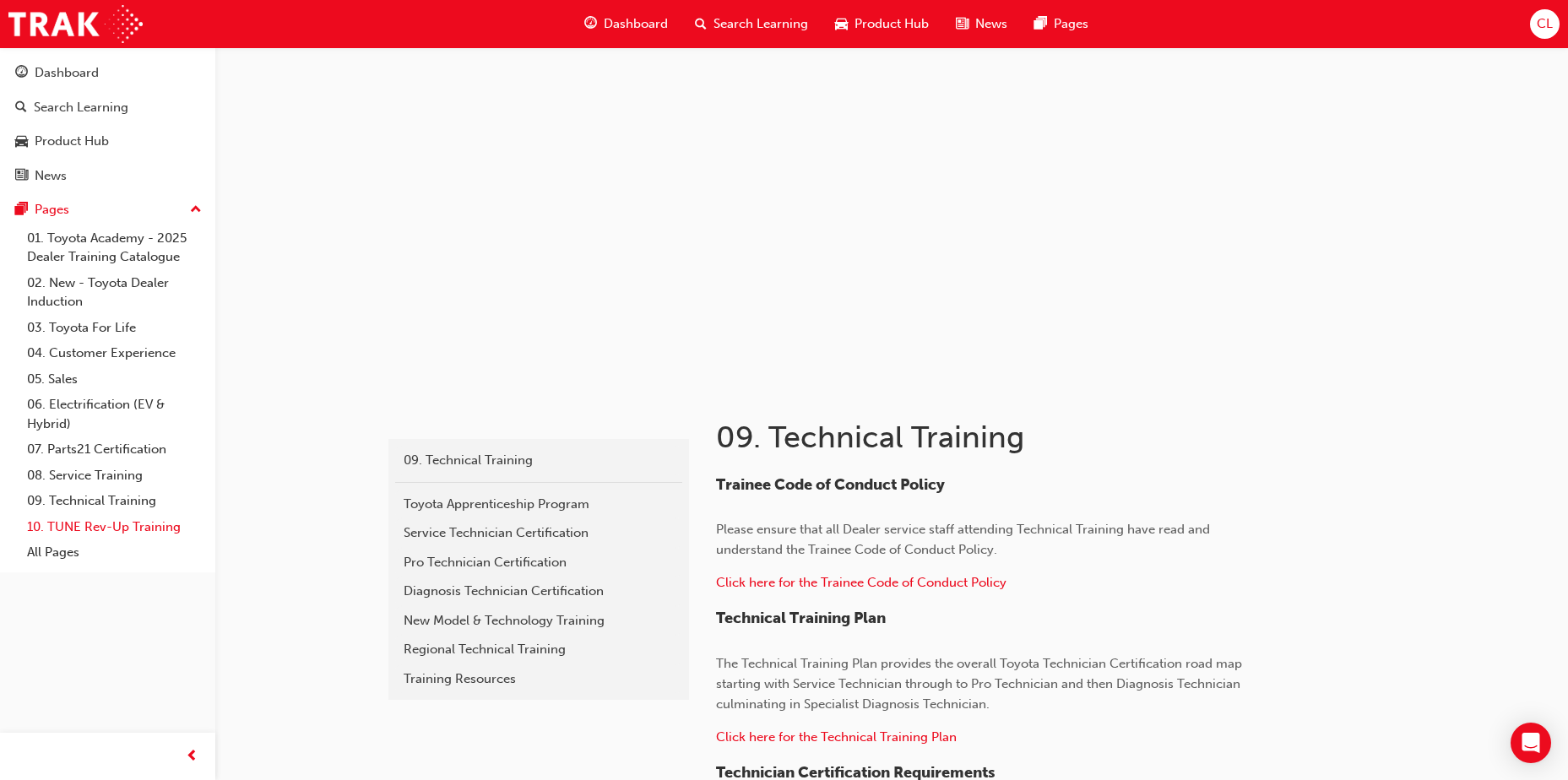
click at [121, 528] on link "10. TUNE Rev-Up Training" at bounding box center [114, 527] width 189 height 26
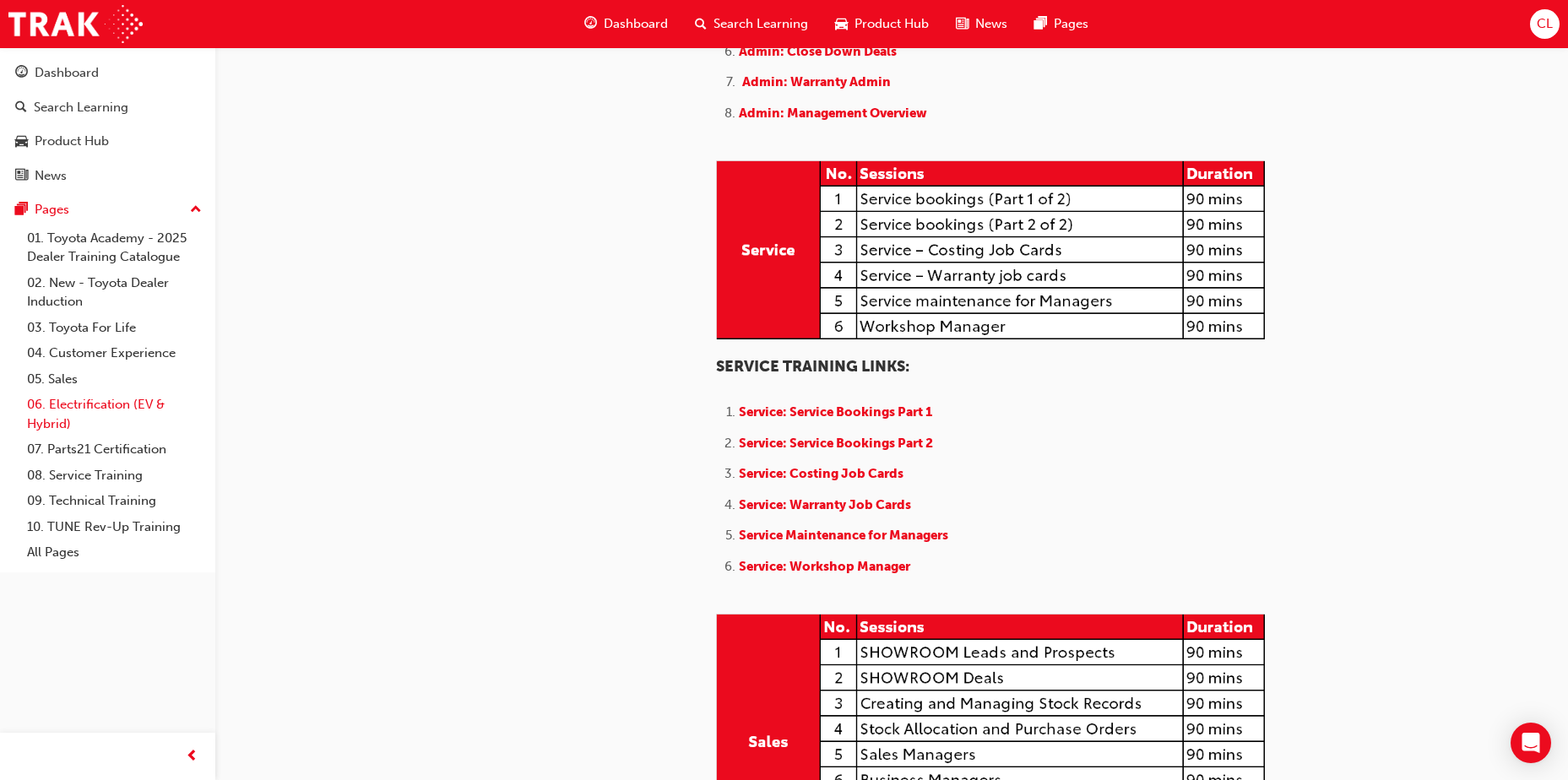
scroll to position [929, 0]
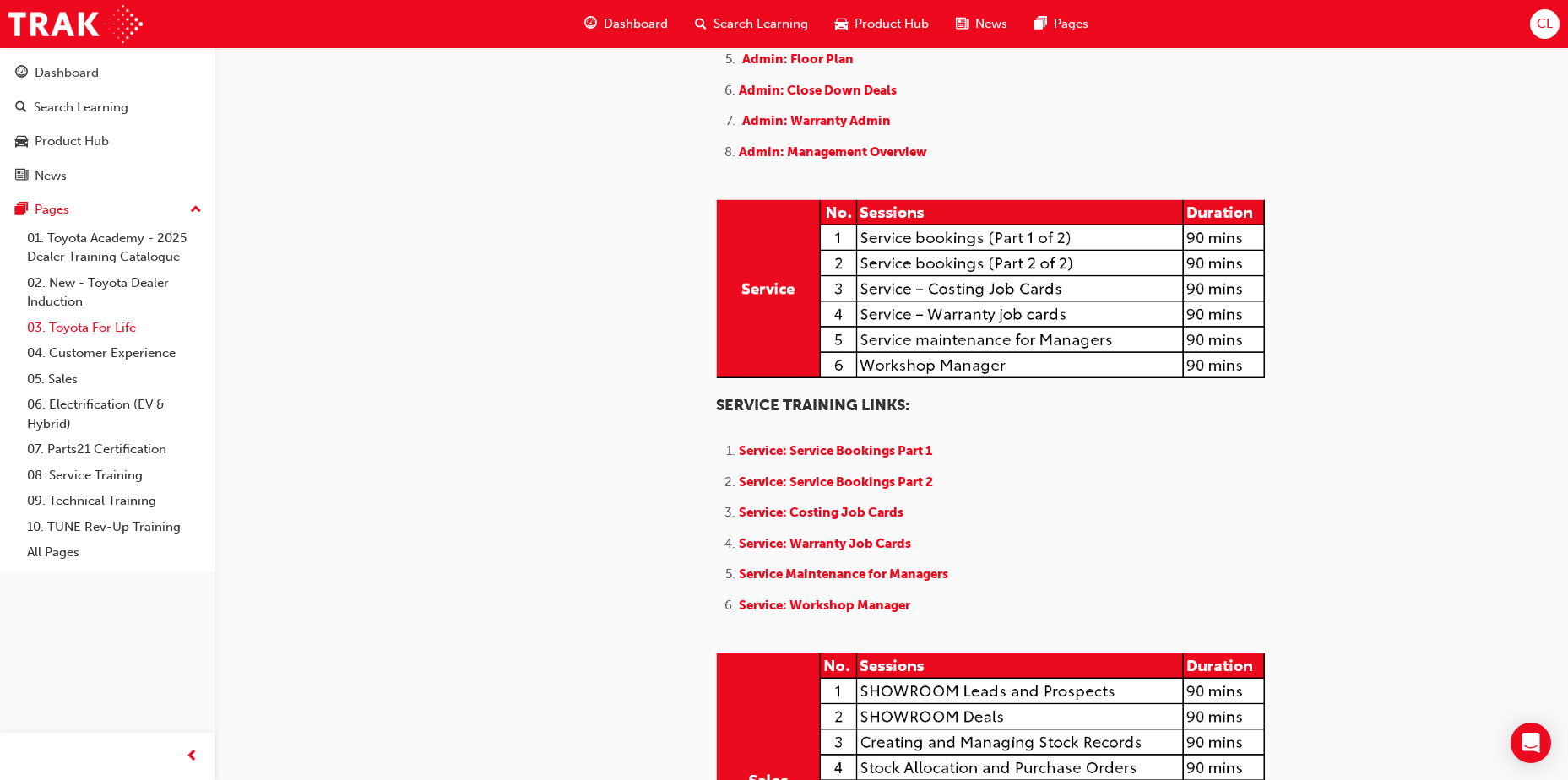
click at [70, 325] on link "03. Toyota For Life" at bounding box center [114, 328] width 189 height 26
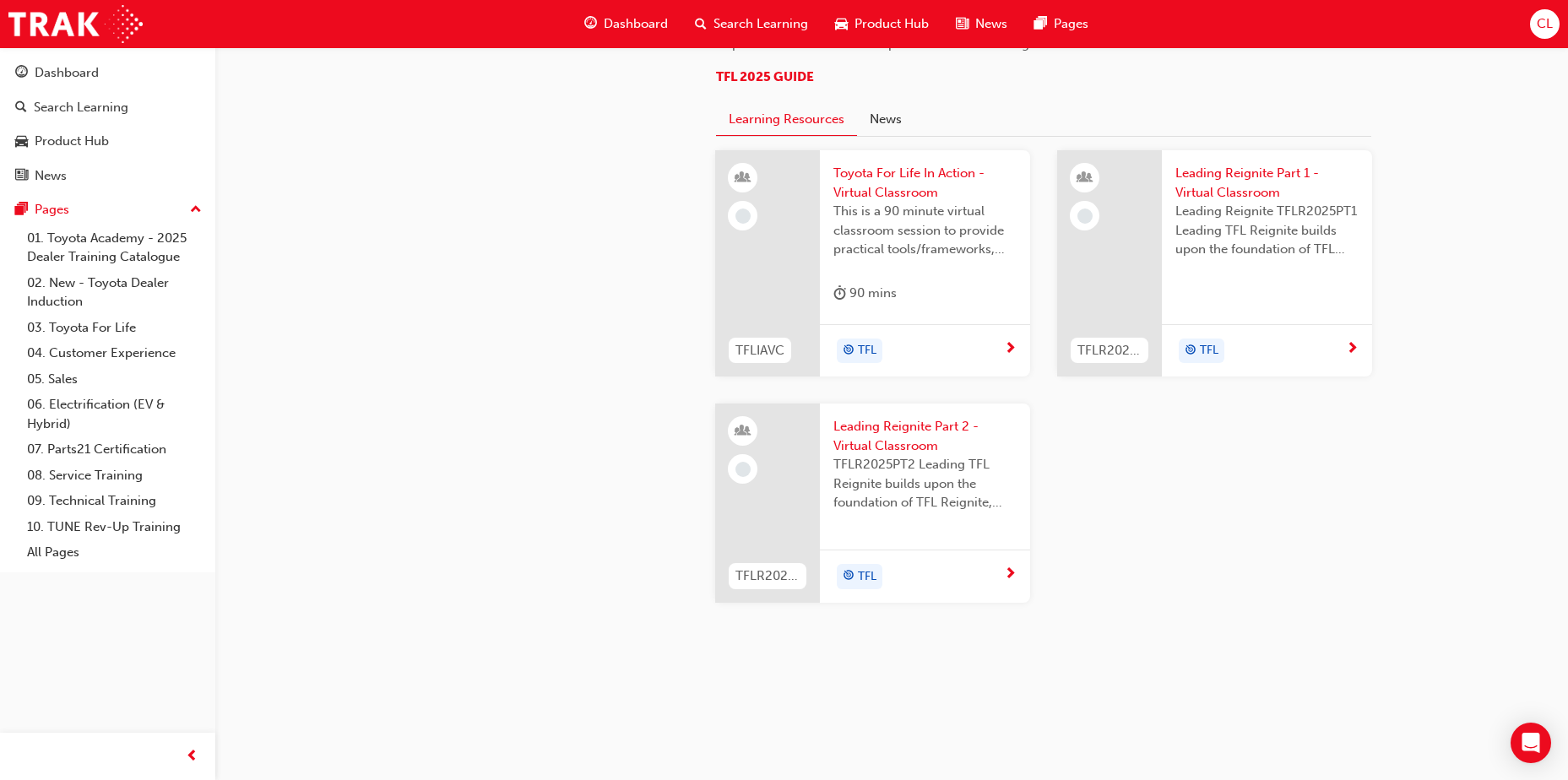
scroll to position [1700, 0]
click at [102, 261] on link "01. Toyota Academy - 2025 Dealer Training Catalogue" at bounding box center [114, 248] width 189 height 45
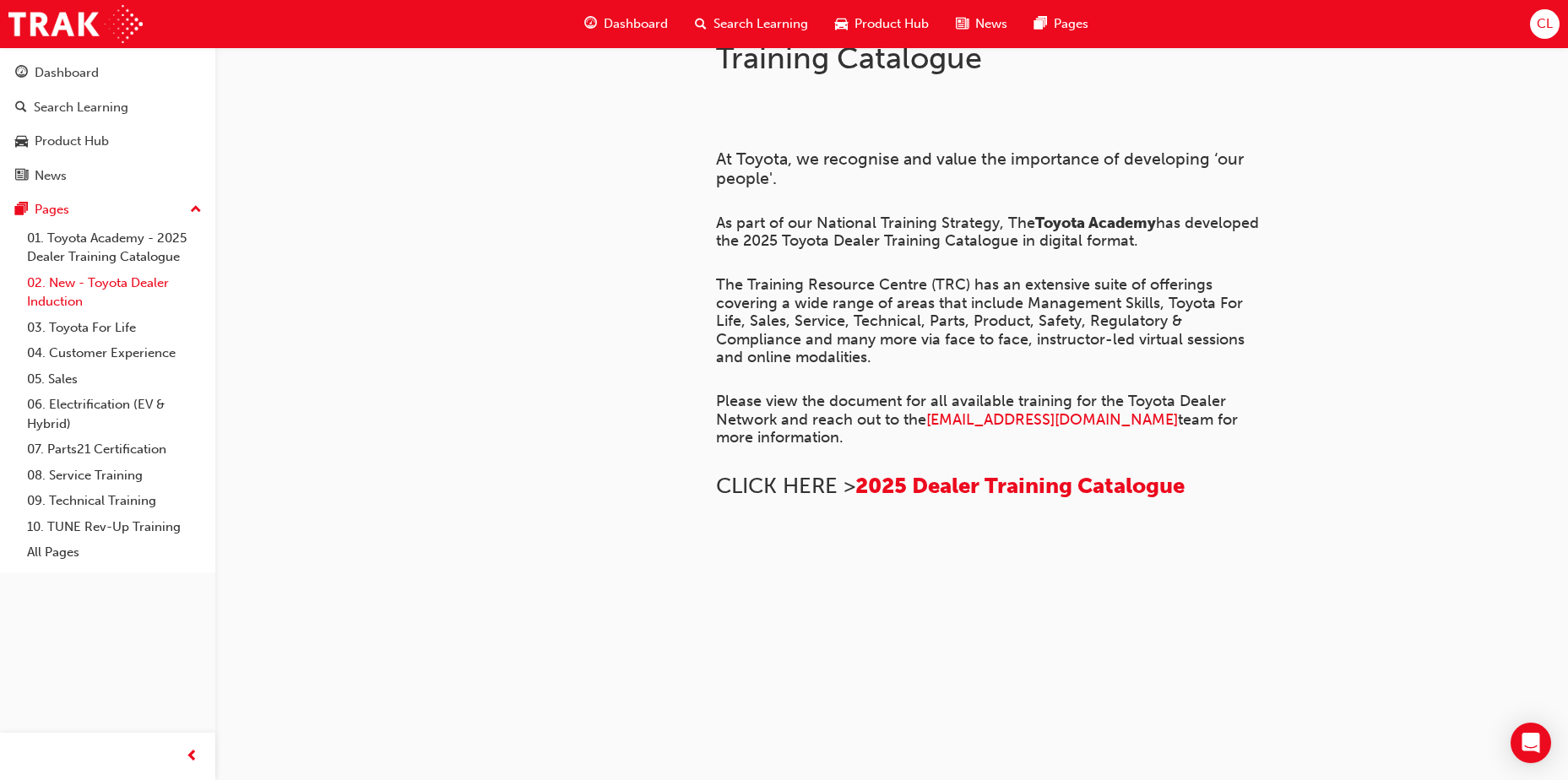
click at [108, 281] on link "02. New - Toyota Dealer Induction" at bounding box center [114, 292] width 189 height 45
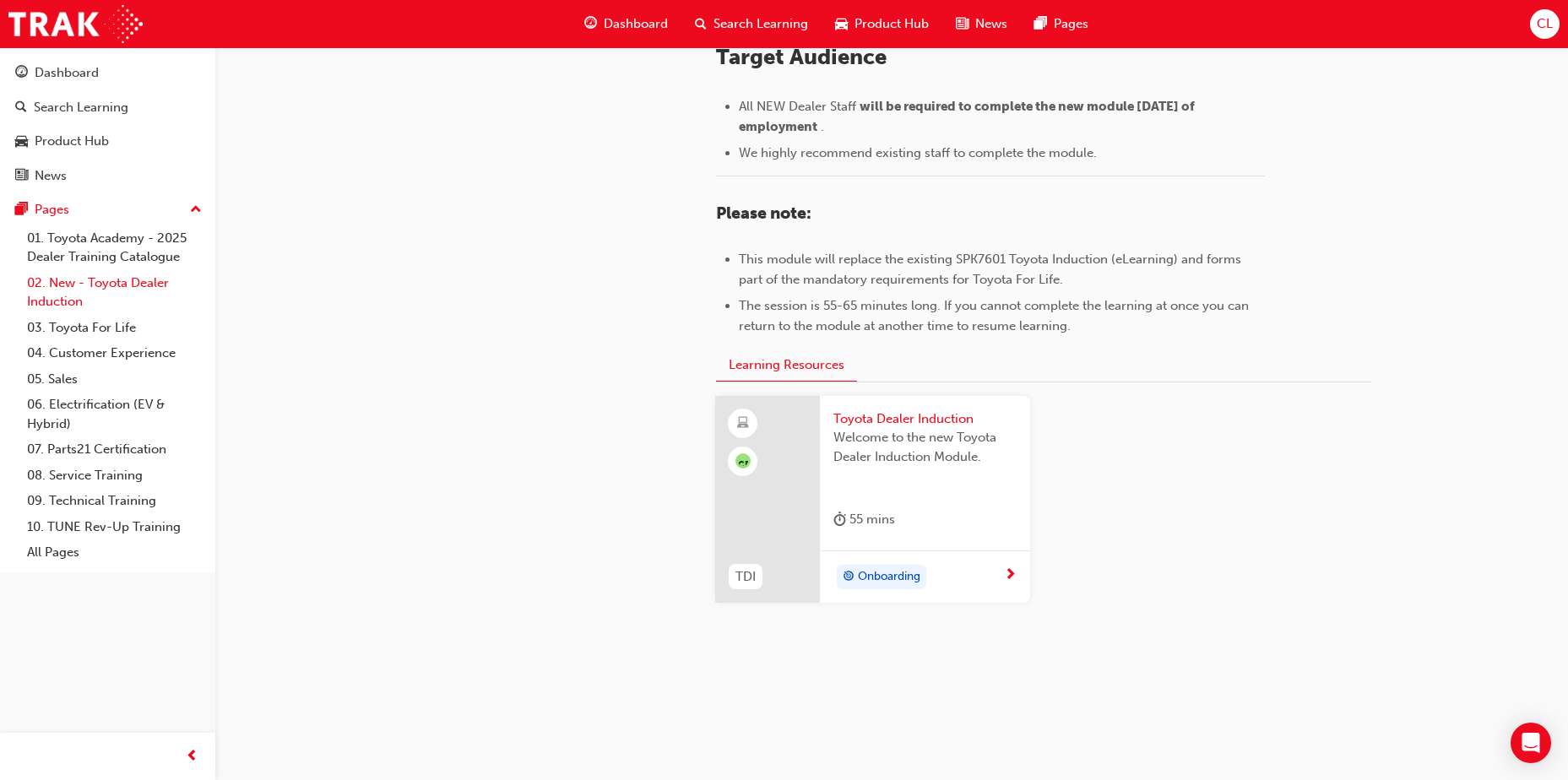
scroll to position [732, 0]
click at [81, 458] on link "07. Parts21 Certification" at bounding box center [114, 449] width 189 height 26
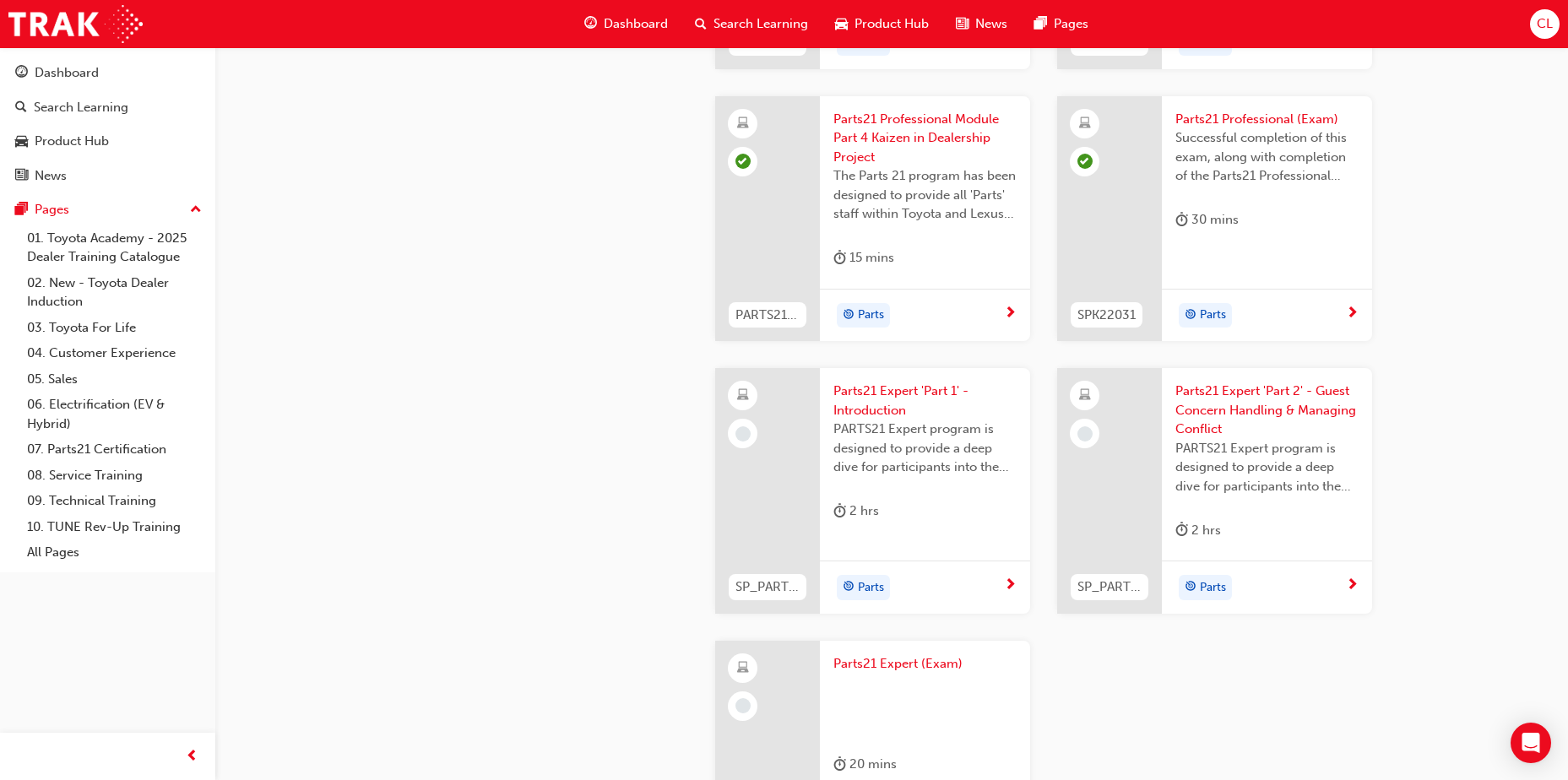
scroll to position [3070, 0]
